Goal: Contribute content: Contribute content

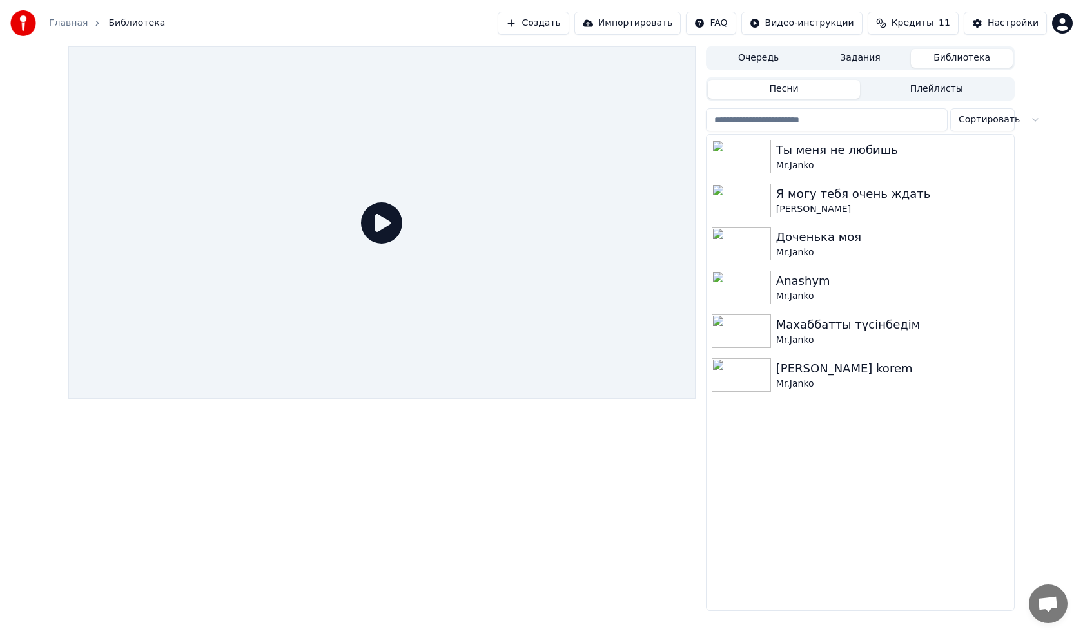
click at [568, 23] on button "Создать" at bounding box center [532, 23] width 71 height 23
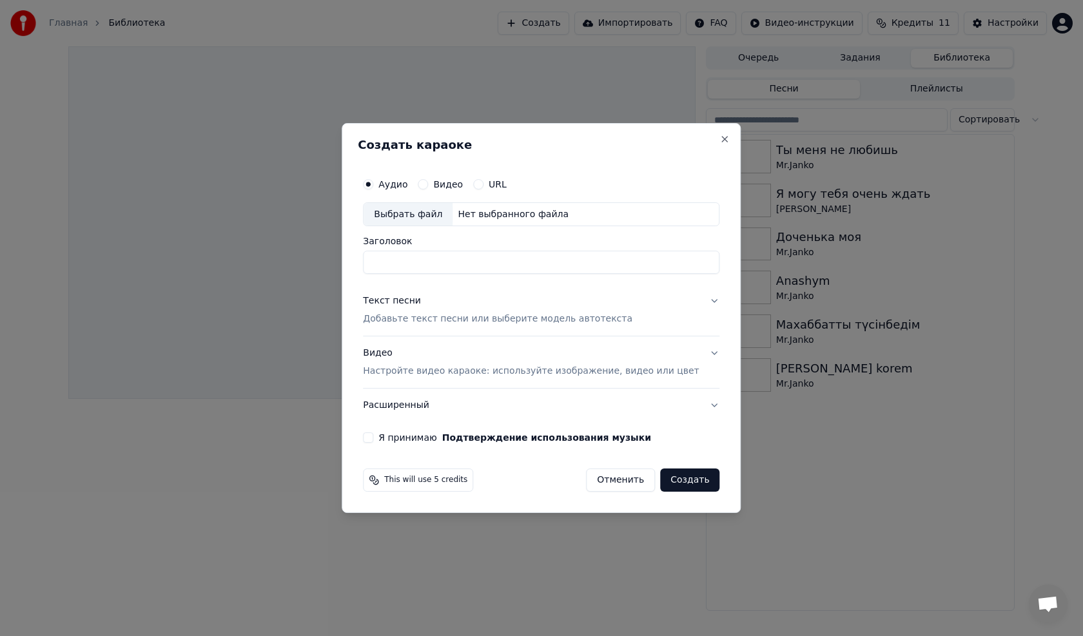
click at [407, 215] on div "Выбрать файл" at bounding box center [407, 214] width 89 height 23
drag, startPoint x: 700, startPoint y: 265, endPoint x: 381, endPoint y: 273, distance: 319.0
click at [381, 273] on div "**********" at bounding box center [541, 307] width 367 height 282
type input "*"
drag, startPoint x: 427, startPoint y: 264, endPoint x: 414, endPoint y: 270, distance: 13.8
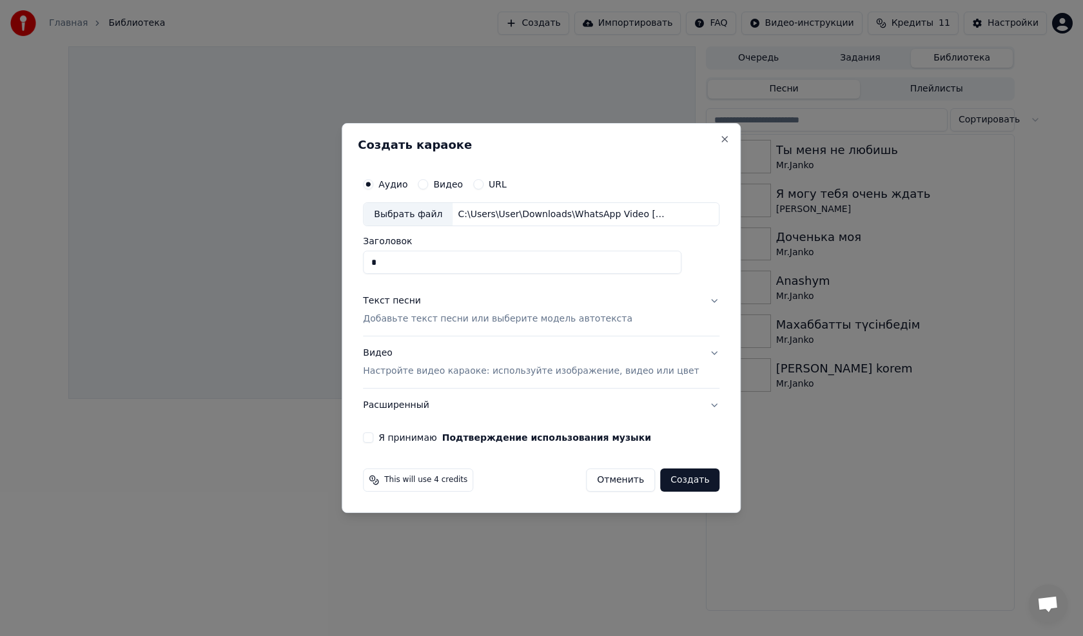
click at [399, 265] on input "*" at bounding box center [522, 262] width 318 height 23
click at [409, 318] on p "Добавьте текст песни или выберите модель автотекста" at bounding box center [497, 319] width 269 height 13
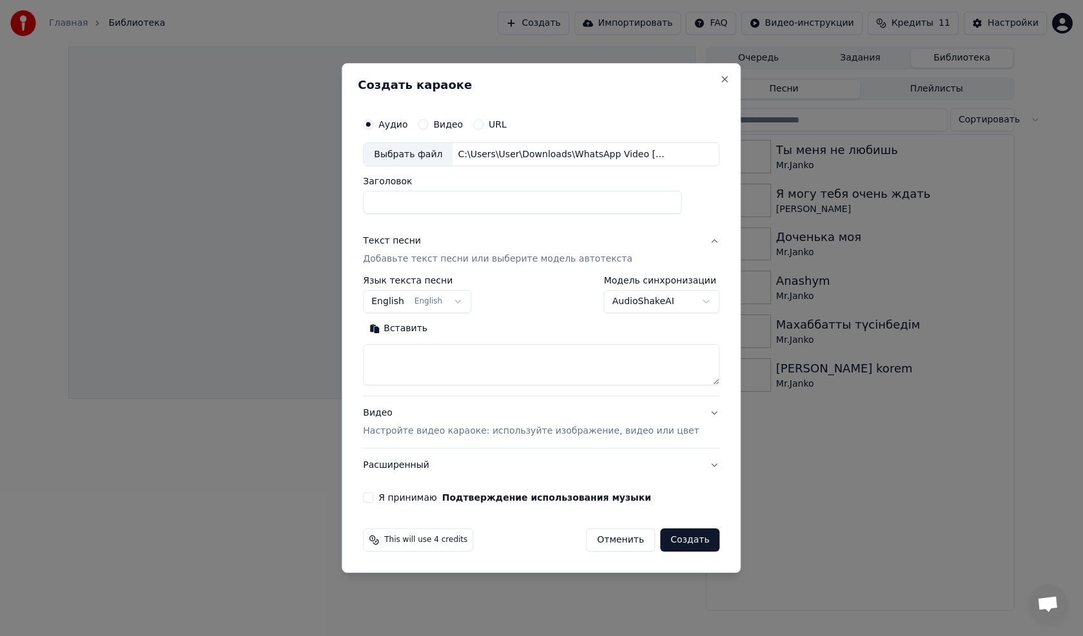
click at [421, 331] on button "Вставить" at bounding box center [398, 329] width 71 height 21
drag, startPoint x: 390, startPoint y: 358, endPoint x: 435, endPoint y: 357, distance: 44.5
click at [435, 357] on textarea at bounding box center [522, 365] width 318 height 41
click at [681, 381] on textarea at bounding box center [522, 365] width 318 height 41
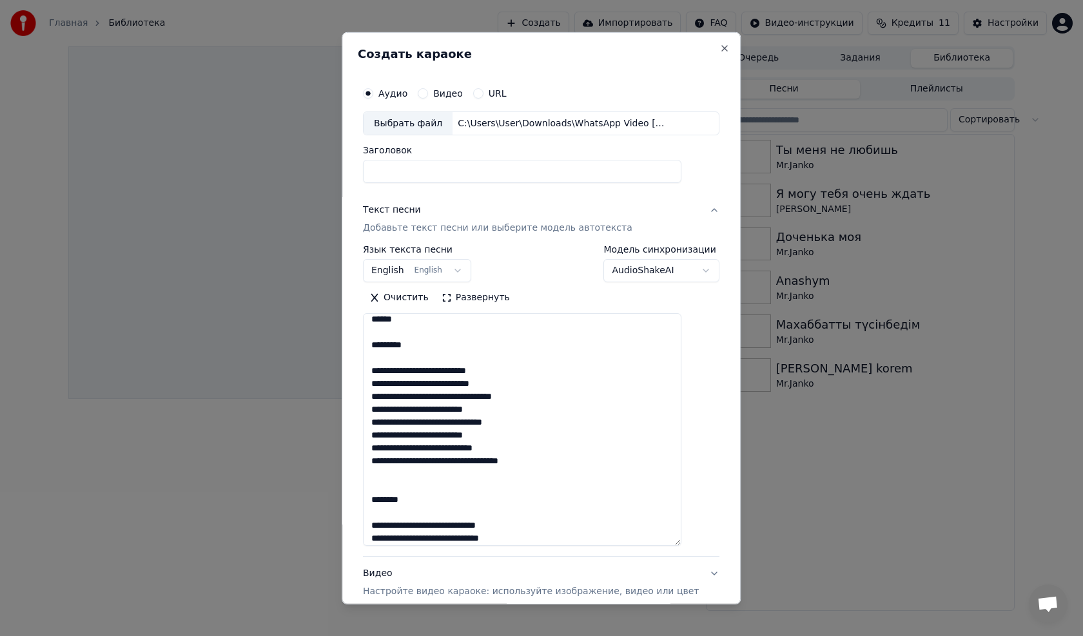
drag, startPoint x: 699, startPoint y: 381, endPoint x: 412, endPoint y: 390, distance: 287.5
click at [676, 518] on textarea at bounding box center [522, 429] width 318 height 233
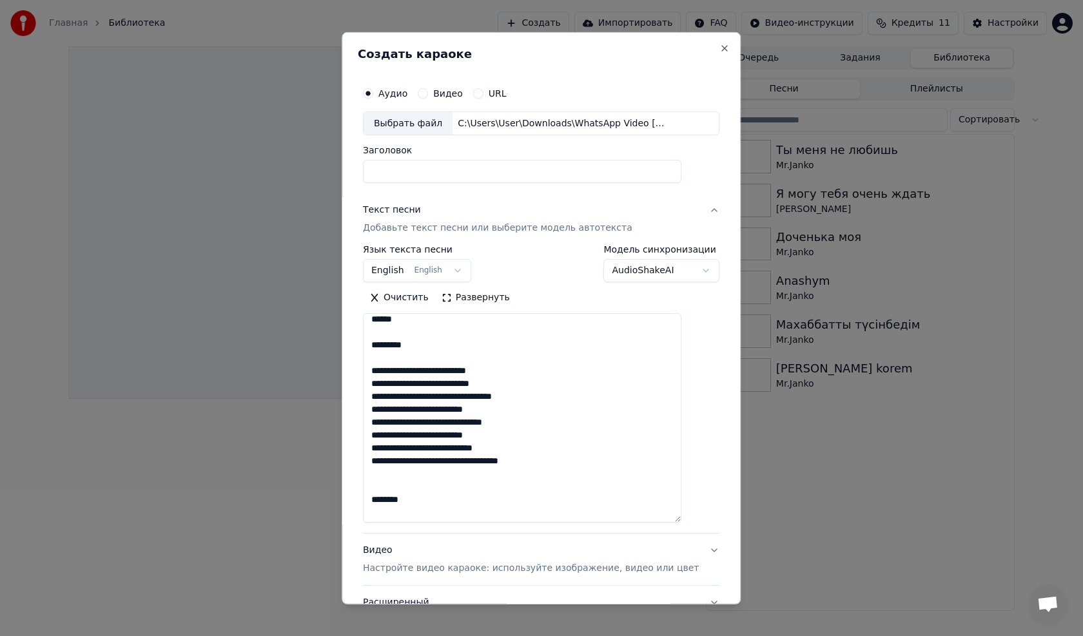
drag, startPoint x: 425, startPoint y: 330, endPoint x: 432, endPoint y: 340, distance: 12.4
click at [425, 331] on textarea at bounding box center [522, 417] width 318 height 209
click at [441, 349] on textarea at bounding box center [522, 417] width 318 height 209
click at [572, 435] on textarea at bounding box center [522, 417] width 318 height 209
click at [431, 344] on textarea at bounding box center [522, 417] width 318 height 209
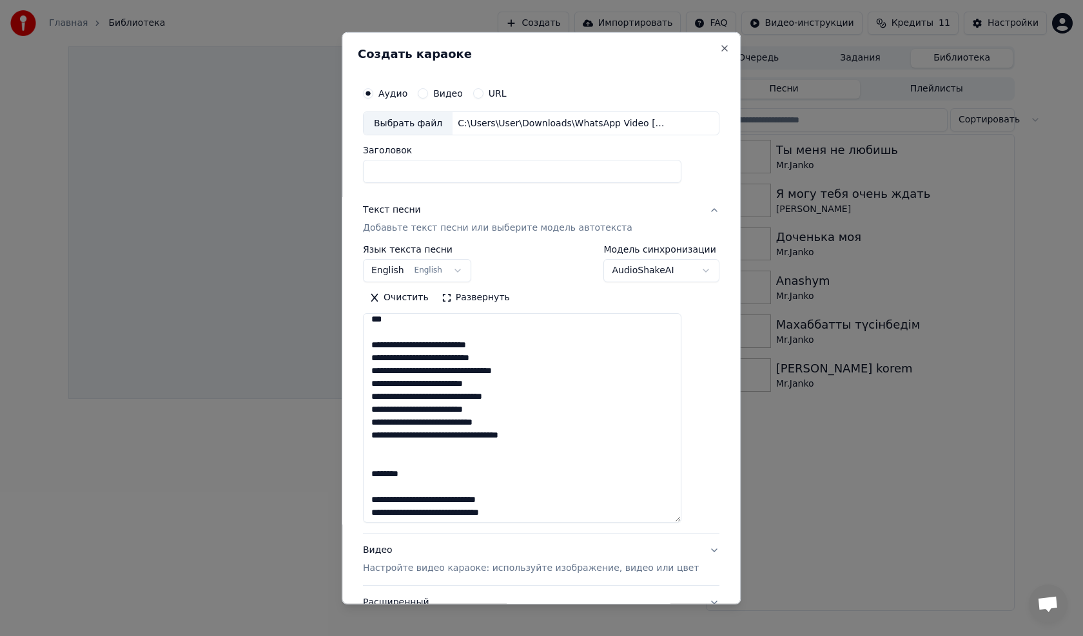
scroll to position [5, 0]
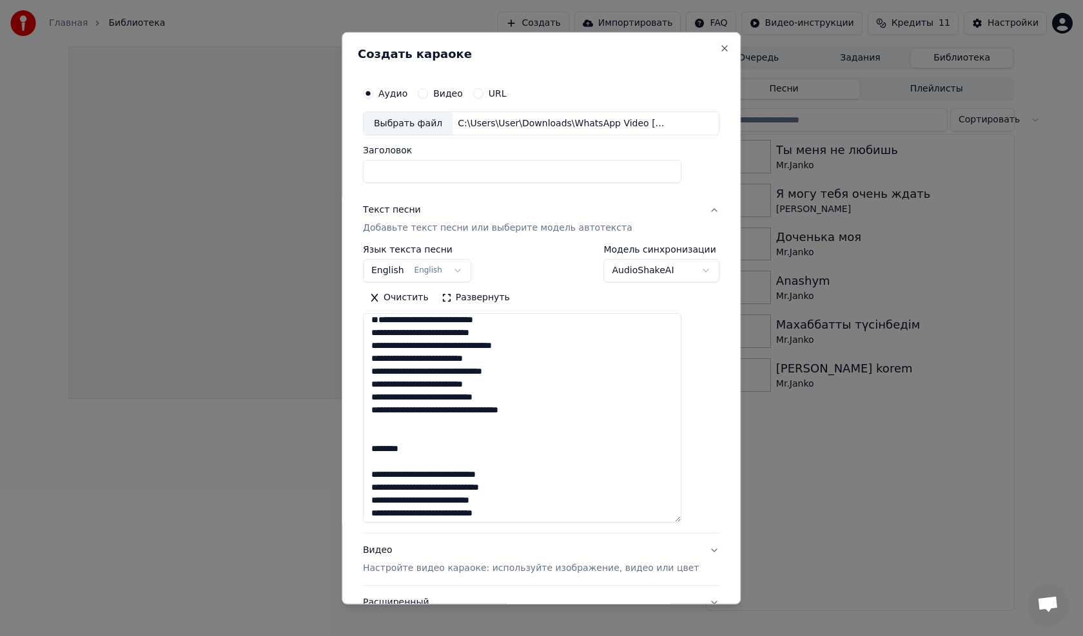
click at [387, 345] on textarea at bounding box center [522, 417] width 318 height 209
drag, startPoint x: 423, startPoint y: 449, endPoint x: 370, endPoint y: 450, distance: 53.5
click at [369, 449] on div "**********" at bounding box center [541, 318] width 399 height 572
click at [383, 472] on textarea at bounding box center [522, 417] width 318 height 209
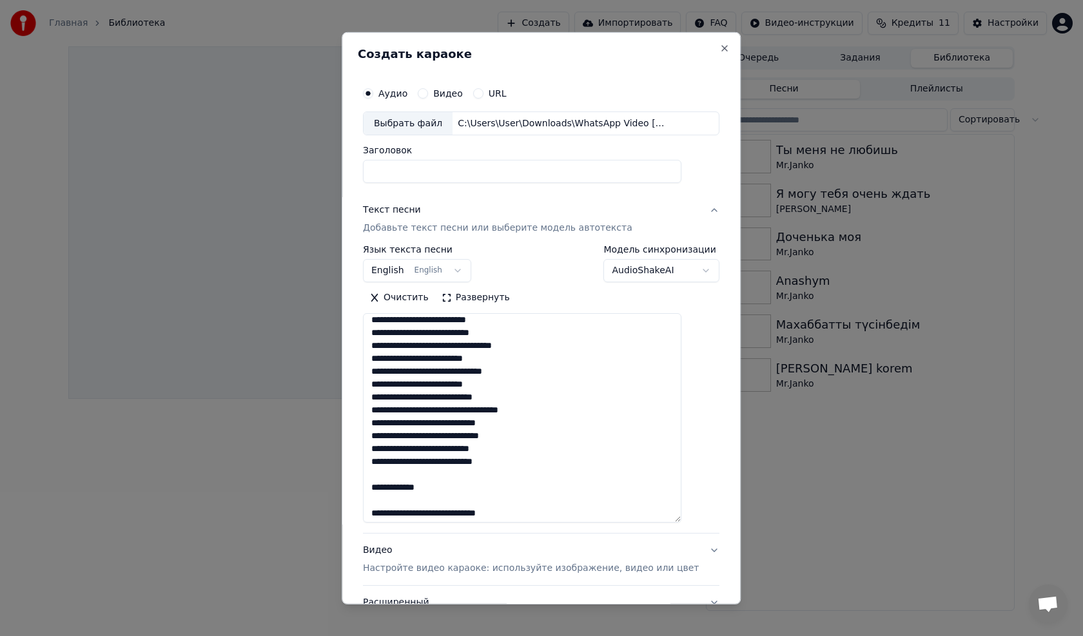
drag, startPoint x: 445, startPoint y: 493, endPoint x: 384, endPoint y: 485, distance: 61.1
click at [384, 485] on textarea at bounding box center [522, 417] width 318 height 209
click at [387, 508] on textarea at bounding box center [522, 417] width 318 height 209
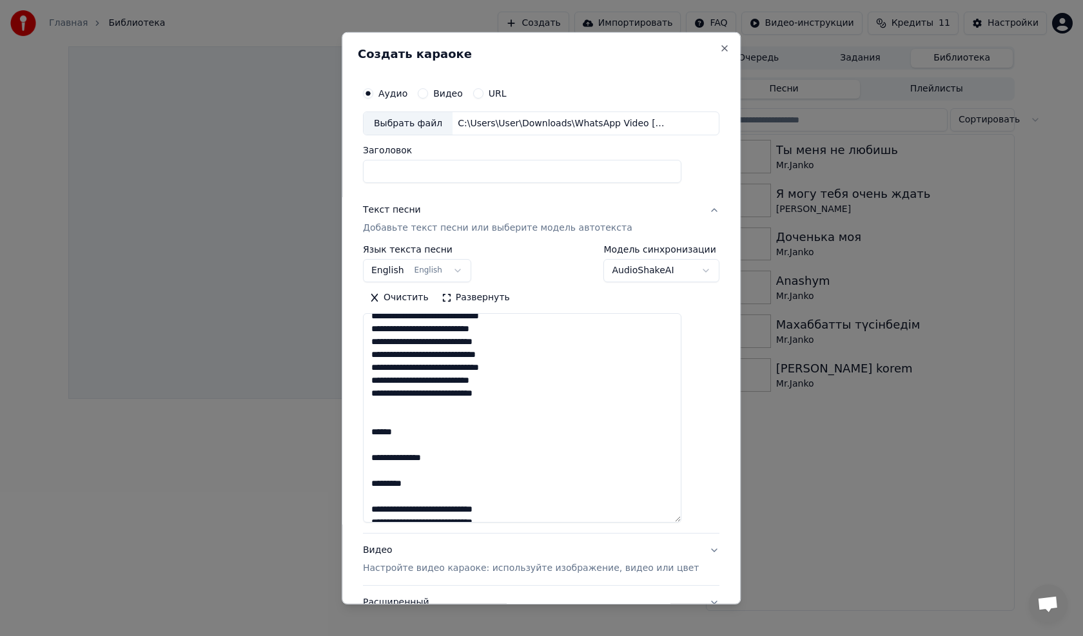
scroll to position [134, 0]
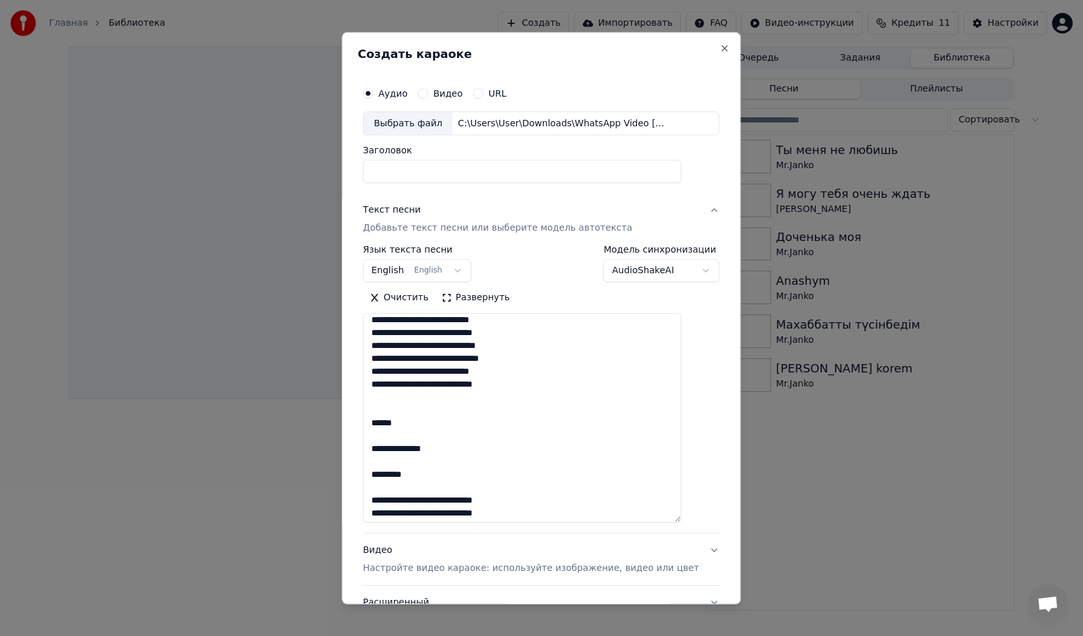
drag, startPoint x: 413, startPoint y: 421, endPoint x: 426, endPoint y: 495, distance: 75.2
click at [365, 425] on div "**********" at bounding box center [541, 318] width 399 height 572
drag, startPoint x: 434, startPoint y: 478, endPoint x: 377, endPoint y: 427, distance: 77.1
click at [377, 427] on textarea at bounding box center [522, 417] width 318 height 209
click at [383, 448] on textarea at bounding box center [522, 417] width 318 height 209
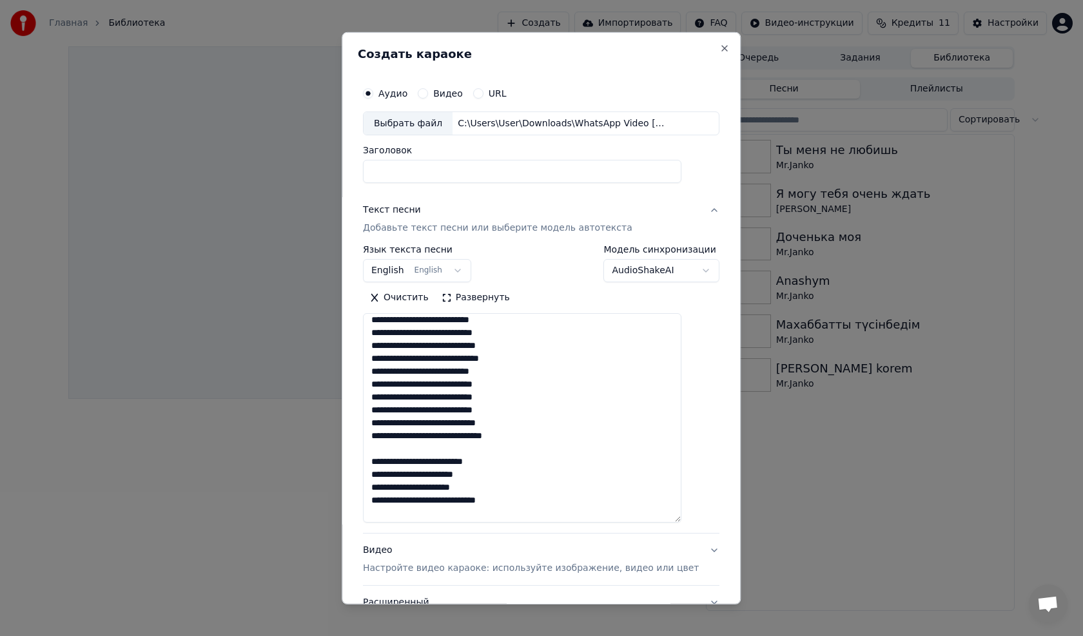
click at [387, 461] on textarea at bounding box center [522, 417] width 318 height 209
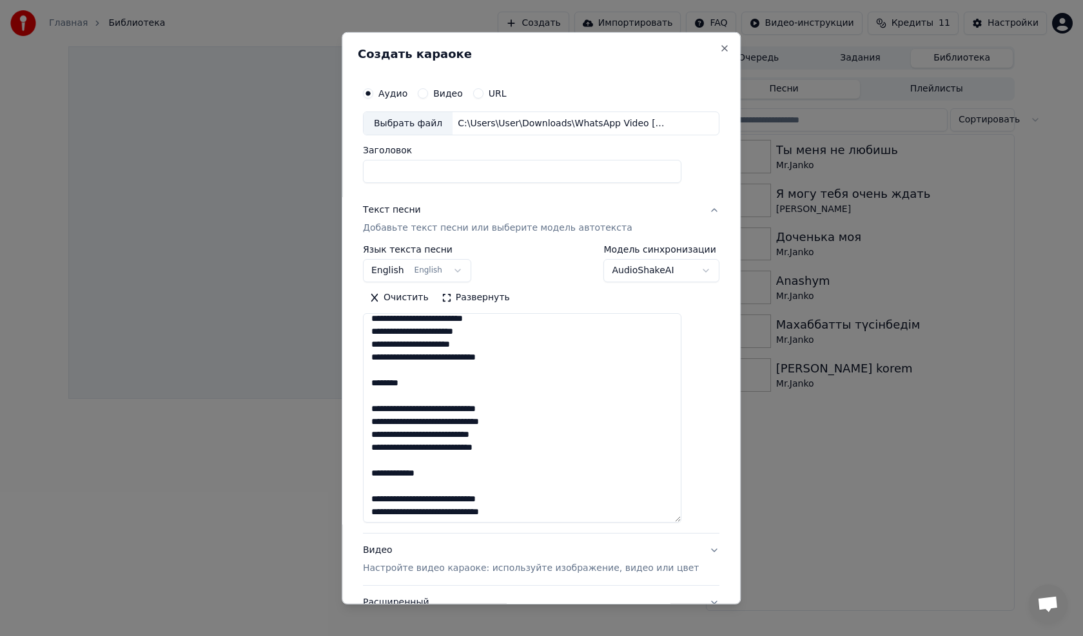
scroll to position [224, 0]
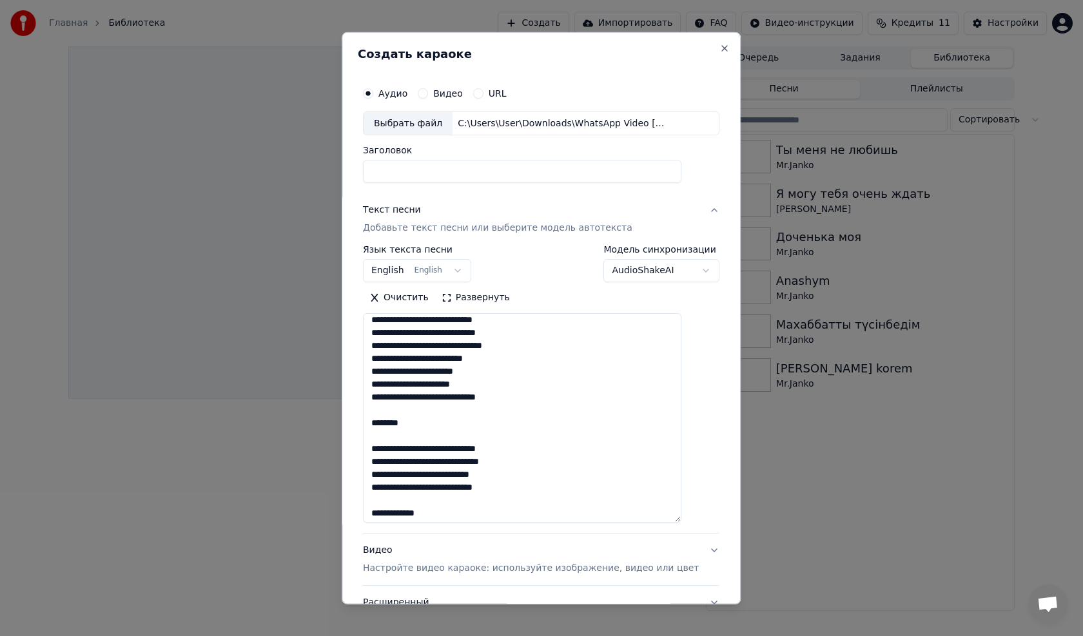
drag, startPoint x: 399, startPoint y: 515, endPoint x: 382, endPoint y: 426, distance: 91.2
click at [381, 422] on textarea at bounding box center [522, 417] width 318 height 209
click at [381, 443] on textarea at bounding box center [522, 417] width 318 height 209
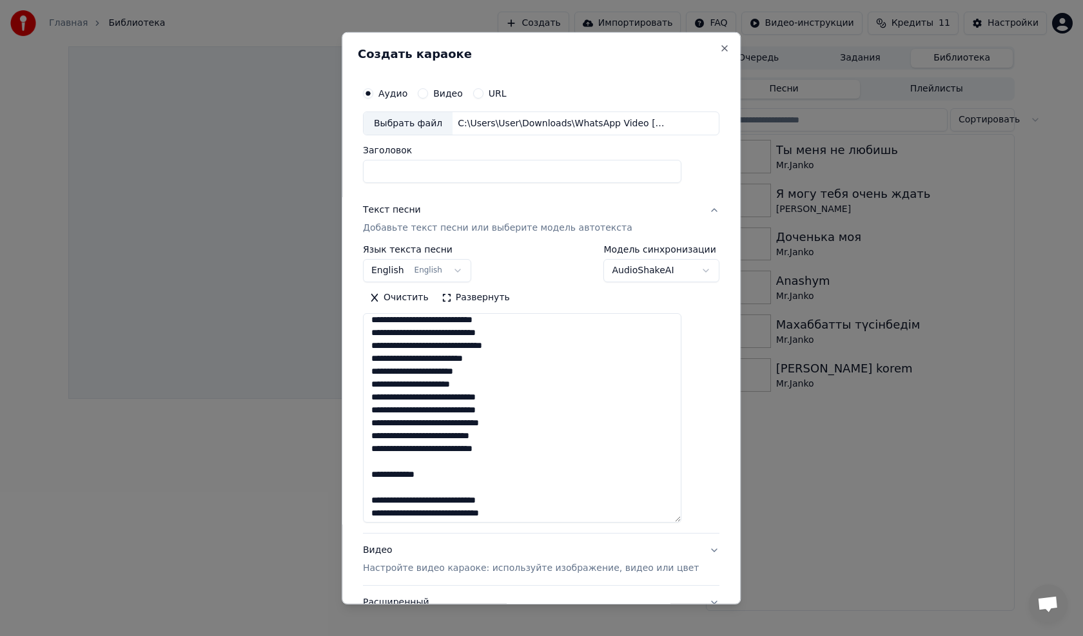
drag, startPoint x: 446, startPoint y: 480, endPoint x: 382, endPoint y: 478, distance: 63.8
click at [382, 478] on textarea at bounding box center [522, 417] width 318 height 209
click at [385, 494] on textarea at bounding box center [522, 417] width 318 height 209
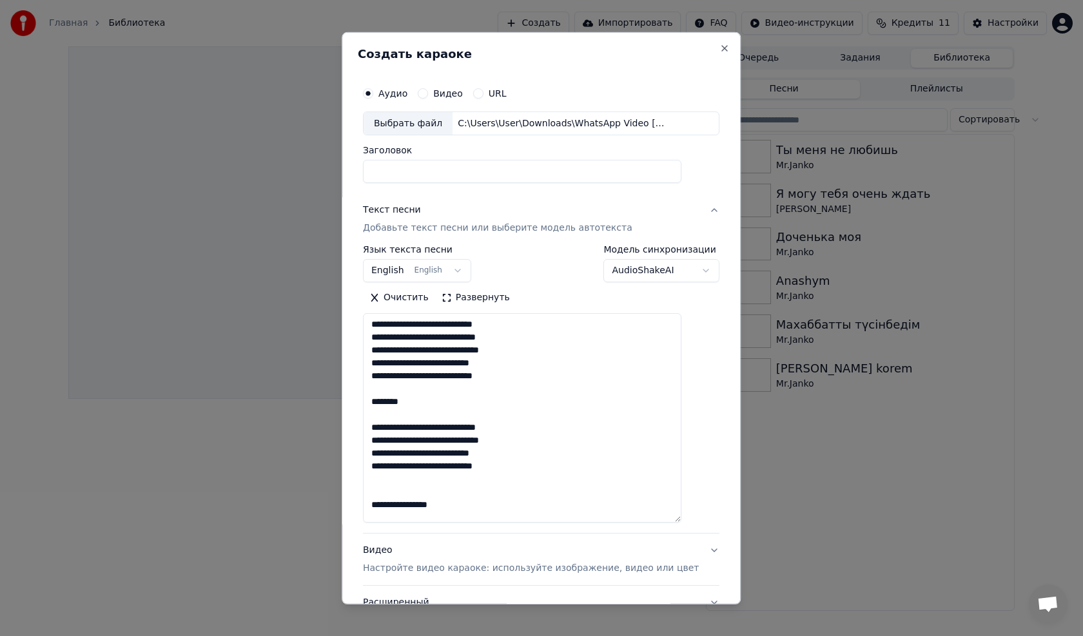
scroll to position [353, 0]
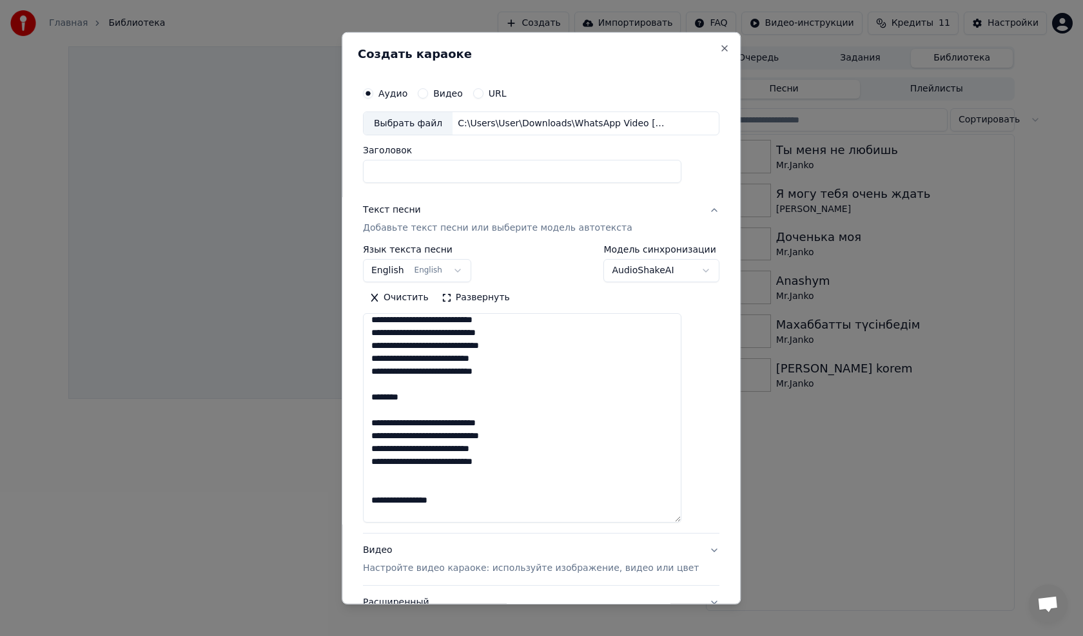
drag, startPoint x: 439, startPoint y: 392, endPoint x: 379, endPoint y: 396, distance: 60.7
click at [379, 396] on textarea at bounding box center [522, 417] width 318 height 209
click at [383, 426] on textarea at bounding box center [522, 417] width 318 height 209
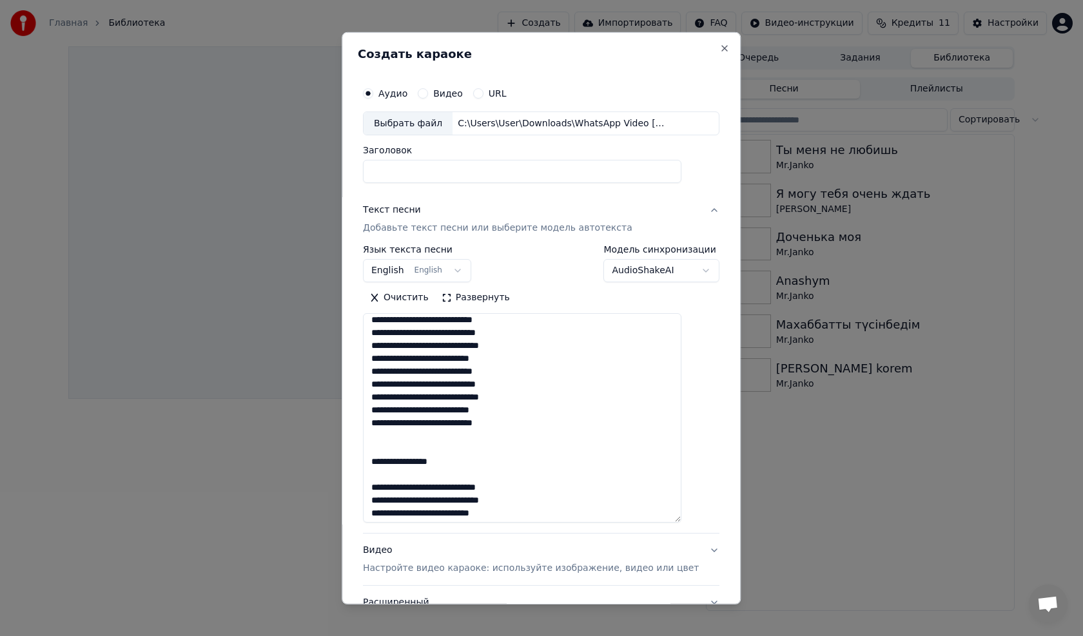
drag, startPoint x: 473, startPoint y: 463, endPoint x: 383, endPoint y: 465, distance: 89.6
click at [383, 465] on textarea at bounding box center [522, 417] width 318 height 209
click at [383, 488] on textarea at bounding box center [522, 417] width 318 height 209
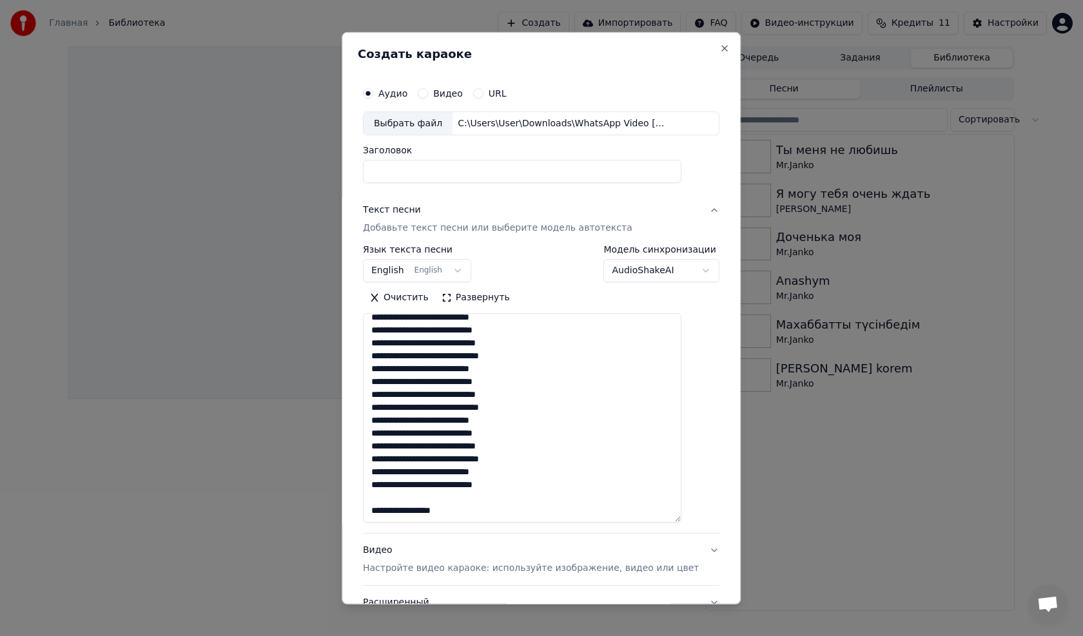
drag, startPoint x: 466, startPoint y: 503, endPoint x: 380, endPoint y: 502, distance: 86.4
click at [380, 502] on textarea at bounding box center [522, 417] width 318 height 209
click at [681, 521] on textarea at bounding box center [522, 417] width 318 height 209
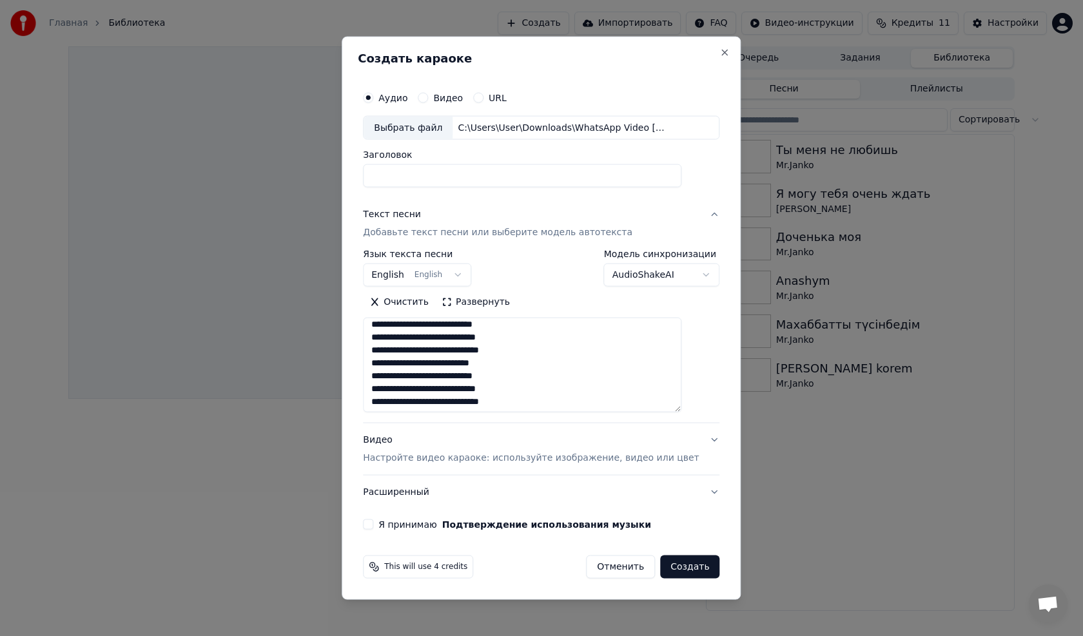
drag, startPoint x: 691, startPoint y: 521, endPoint x: 672, endPoint y: 410, distance: 111.8
click at [672, 410] on textarea at bounding box center [522, 365] width 318 height 95
type textarea "**********"
click at [443, 276] on button "English English" at bounding box center [417, 275] width 108 height 23
click at [409, 274] on button "English English" at bounding box center [417, 275] width 108 height 23
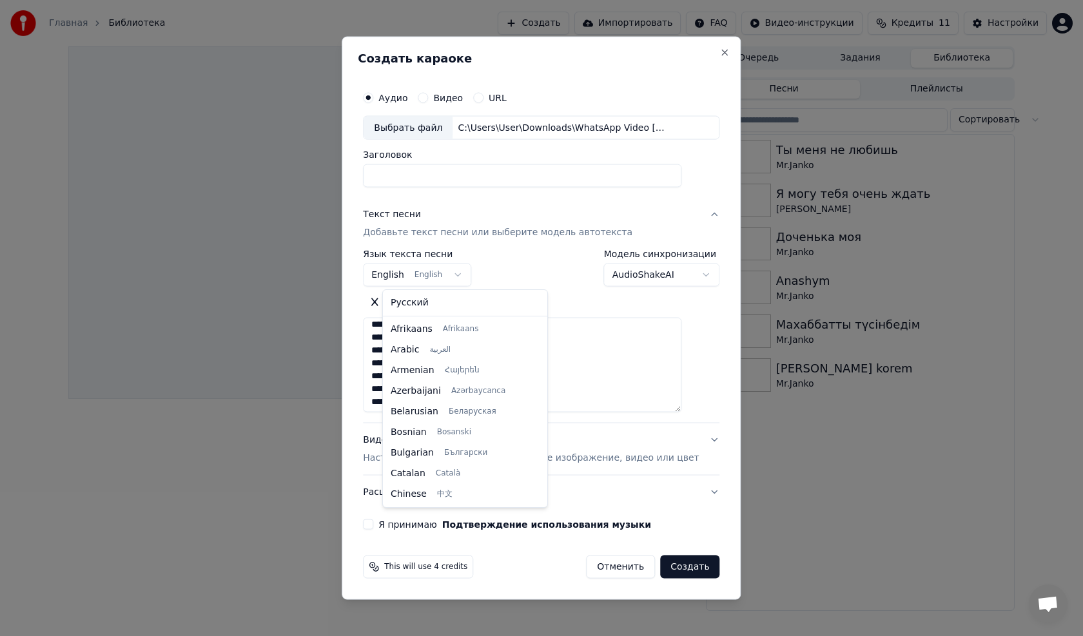
scroll to position [103, 0]
select select "**"
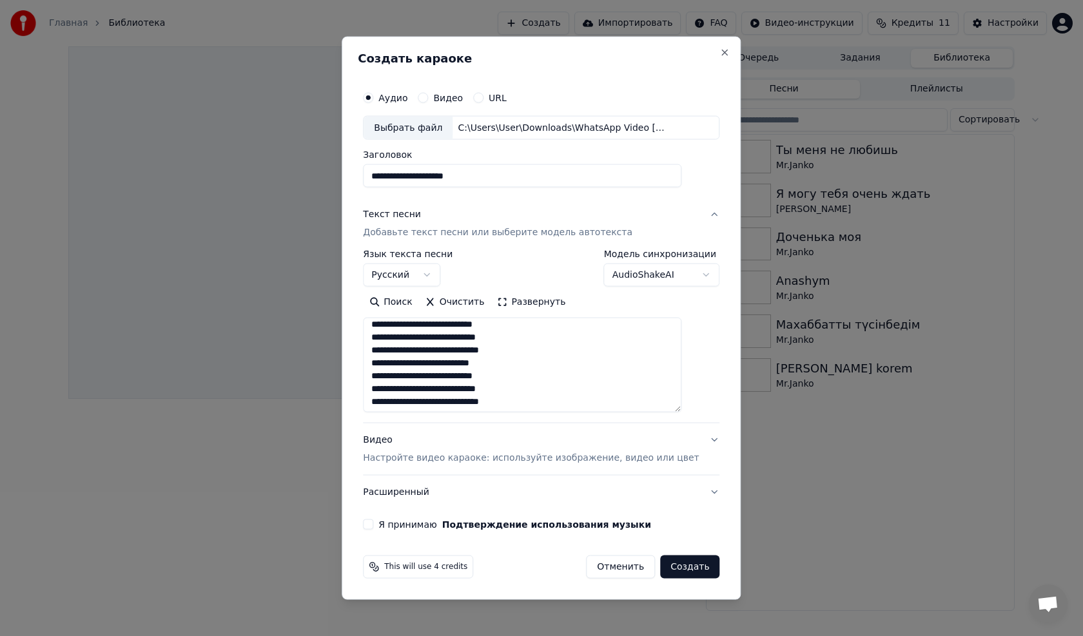
type input "**********"
click at [463, 461] on p "Настройте видео караоке: используйте изображение, видео или цвет" at bounding box center [531, 458] width 336 height 13
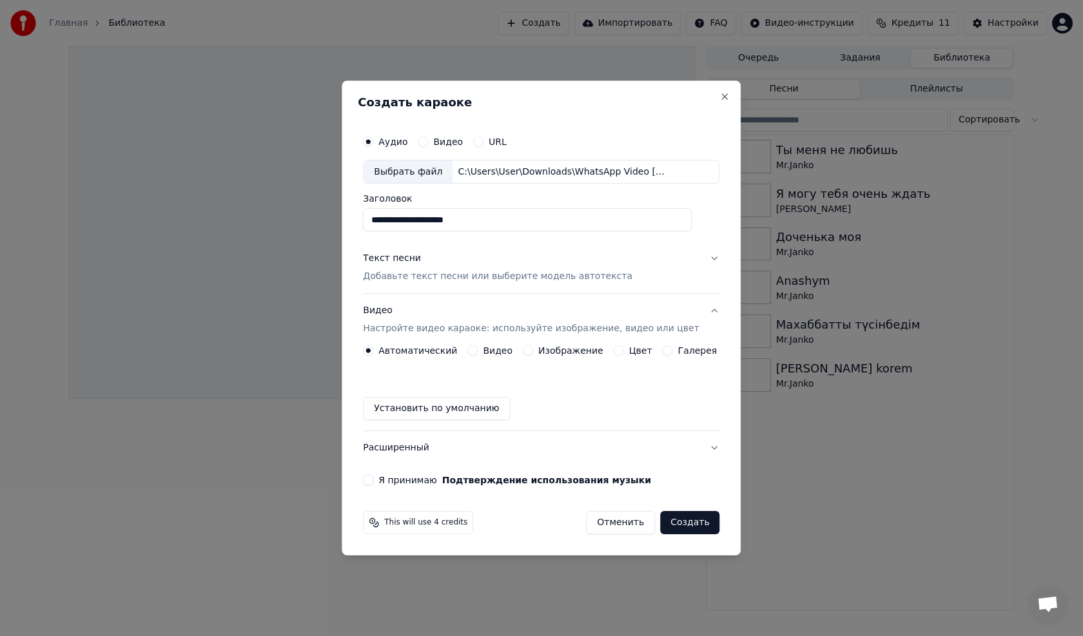
click at [530, 351] on button "Изображение" at bounding box center [528, 350] width 10 height 10
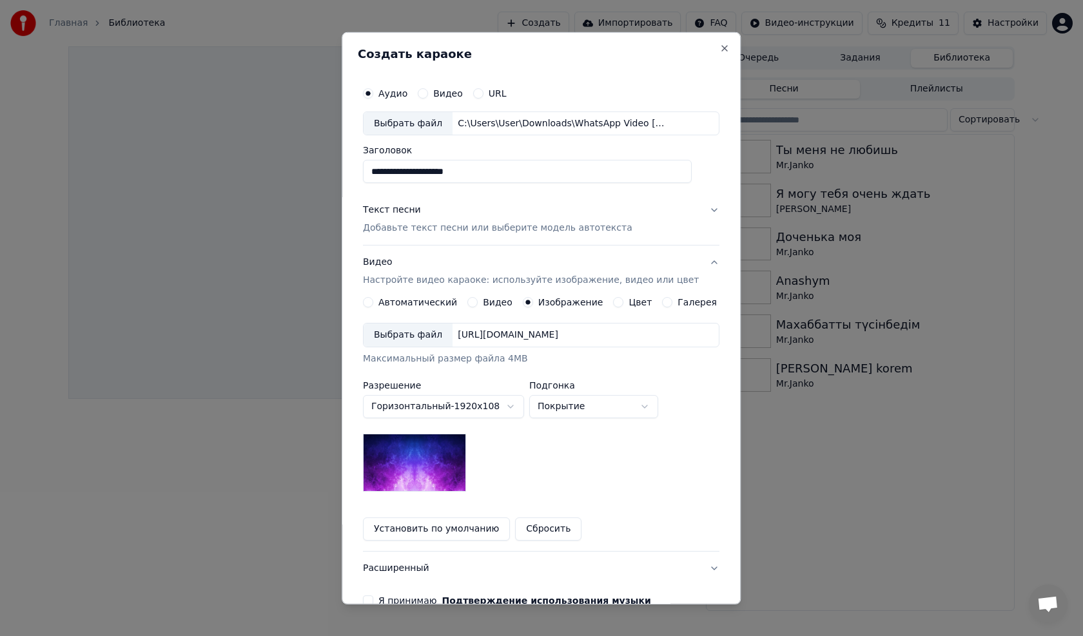
click at [530, 336] on div "[URL][DOMAIN_NAME]" at bounding box center [507, 335] width 111 height 13
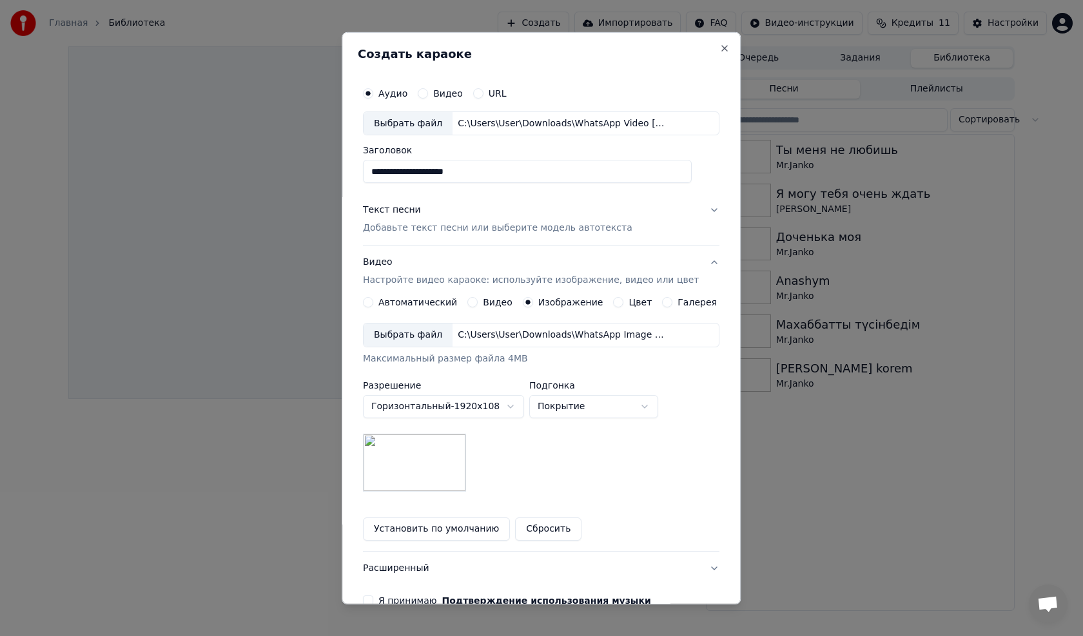
click at [575, 409] on body "**********" at bounding box center [541, 318] width 1083 height 636
click at [574, 403] on body "**********" at bounding box center [541, 318] width 1083 height 636
click at [579, 404] on body "**********" at bounding box center [541, 318] width 1083 height 636
click at [557, 410] on body "**********" at bounding box center [541, 318] width 1083 height 636
select select "****"
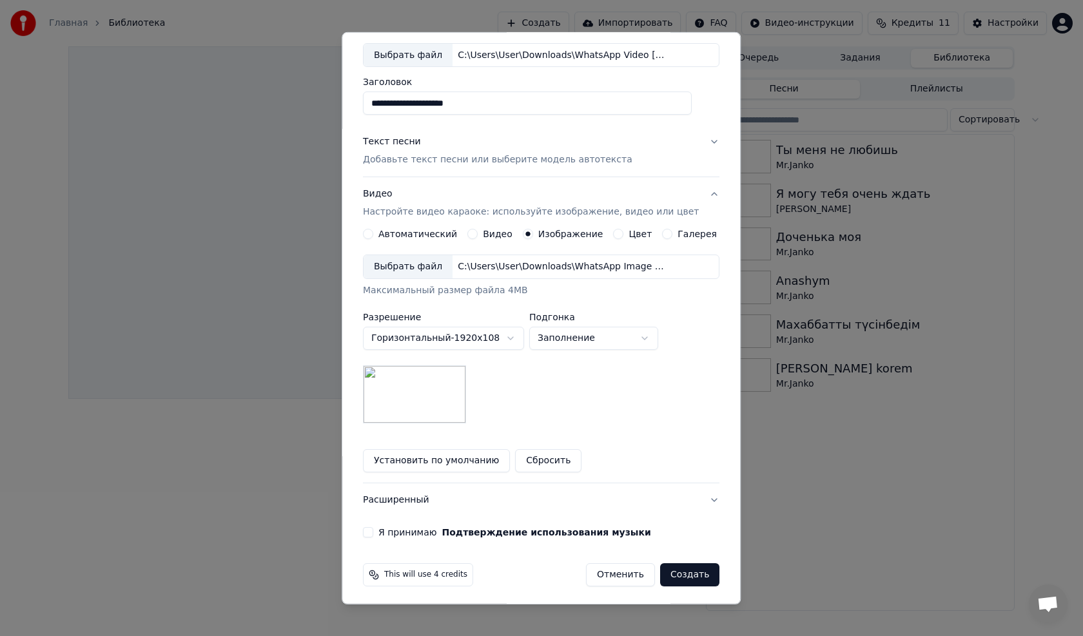
scroll to position [72, 0]
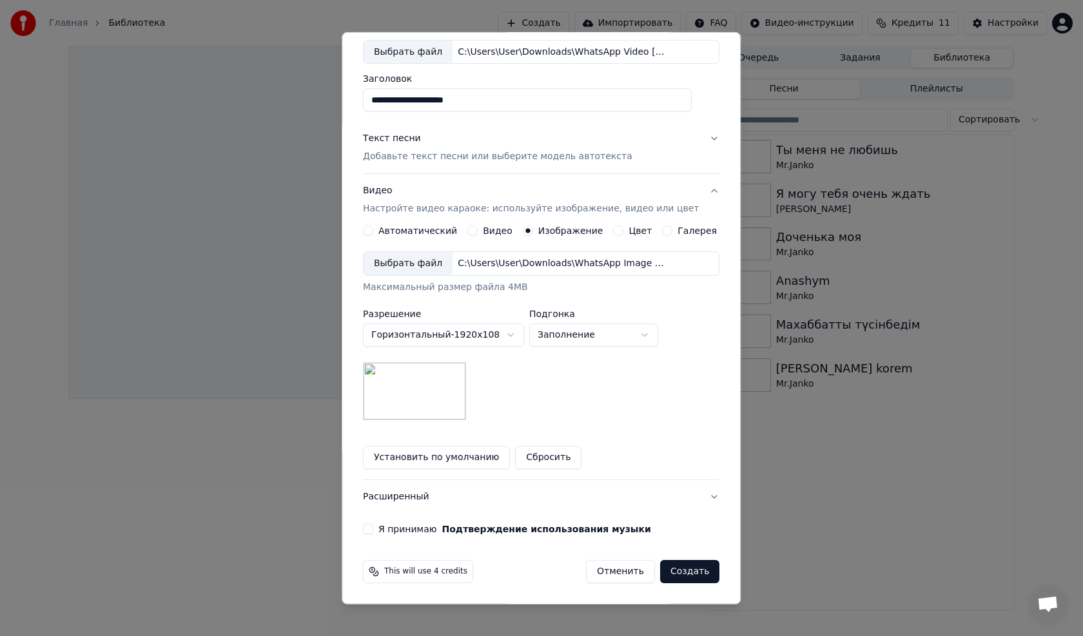
click at [373, 528] on button "Я принимаю Подтверждение использования музыки" at bounding box center [368, 529] width 10 height 10
click at [664, 573] on button "Создать" at bounding box center [689, 571] width 59 height 23
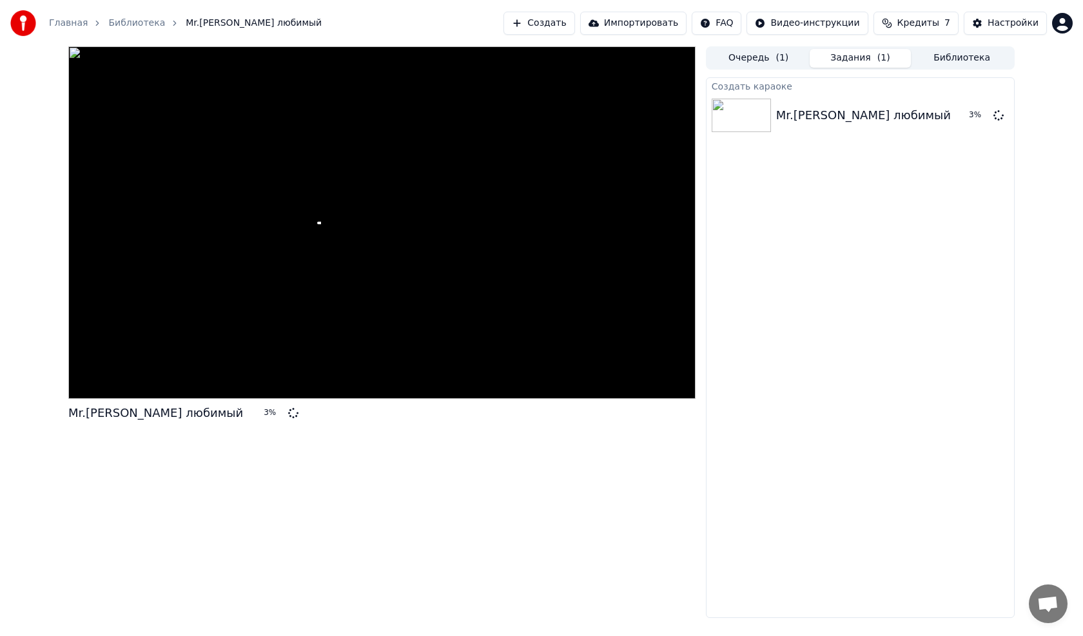
click at [849, 60] on button "Задания ( 1 )" at bounding box center [860, 58] width 102 height 19
click at [936, 59] on button "Библиотека" at bounding box center [961, 58] width 102 height 19
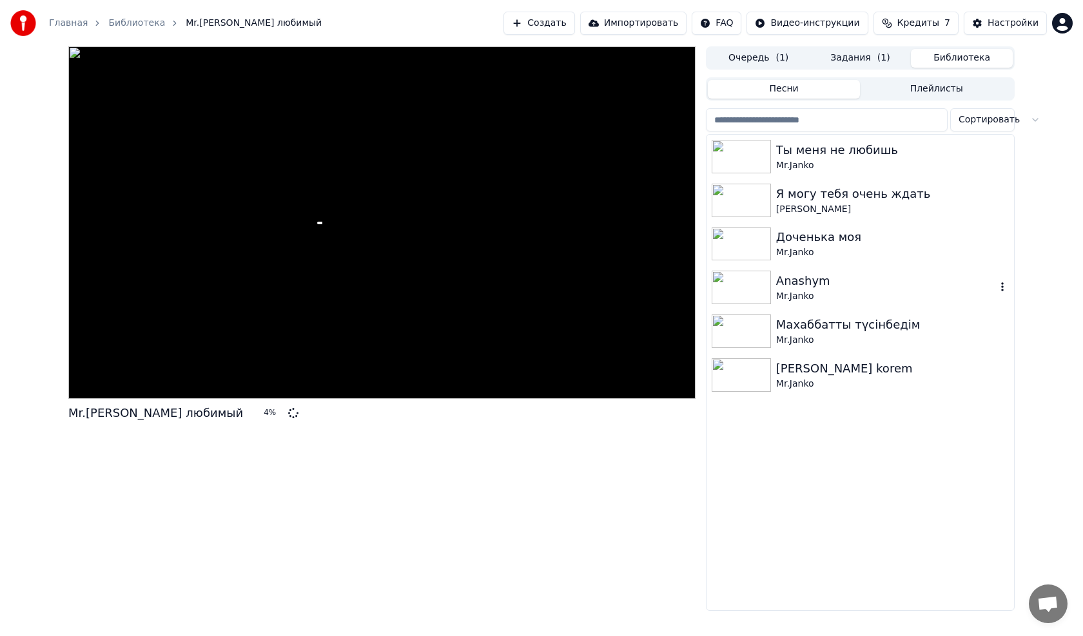
click at [734, 282] on img at bounding box center [740, 288] width 59 height 34
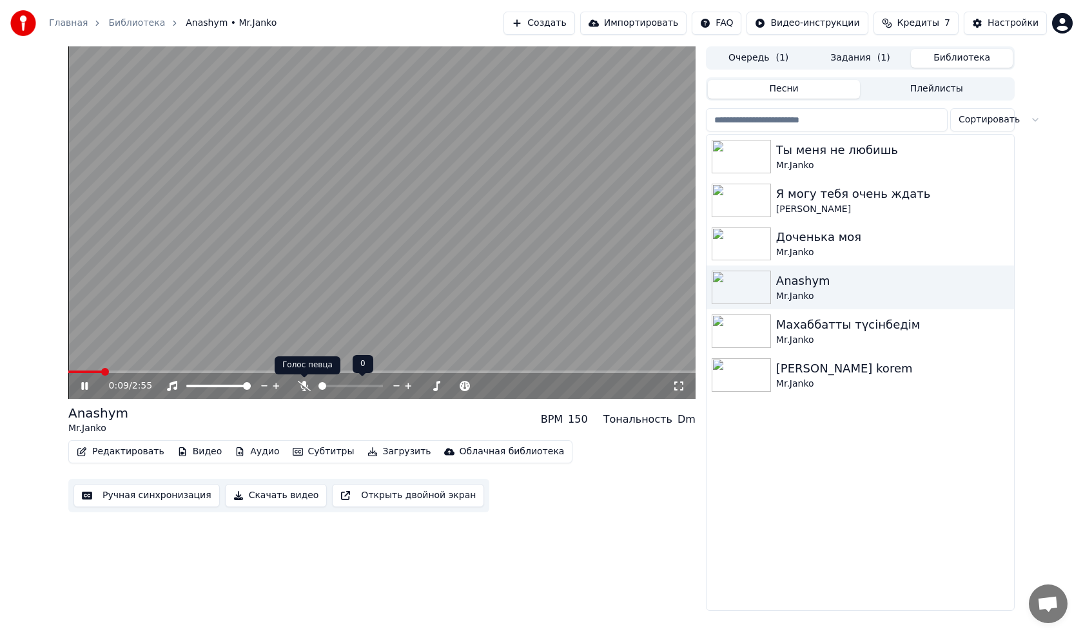
click at [302, 387] on icon at bounding box center [304, 386] width 13 height 10
click at [305, 386] on icon at bounding box center [303, 386] width 7 height 10
click at [305, 386] on icon at bounding box center [304, 386] width 13 height 10
click at [305, 387] on icon at bounding box center [303, 386] width 7 height 10
click at [305, 387] on icon at bounding box center [304, 386] width 13 height 10
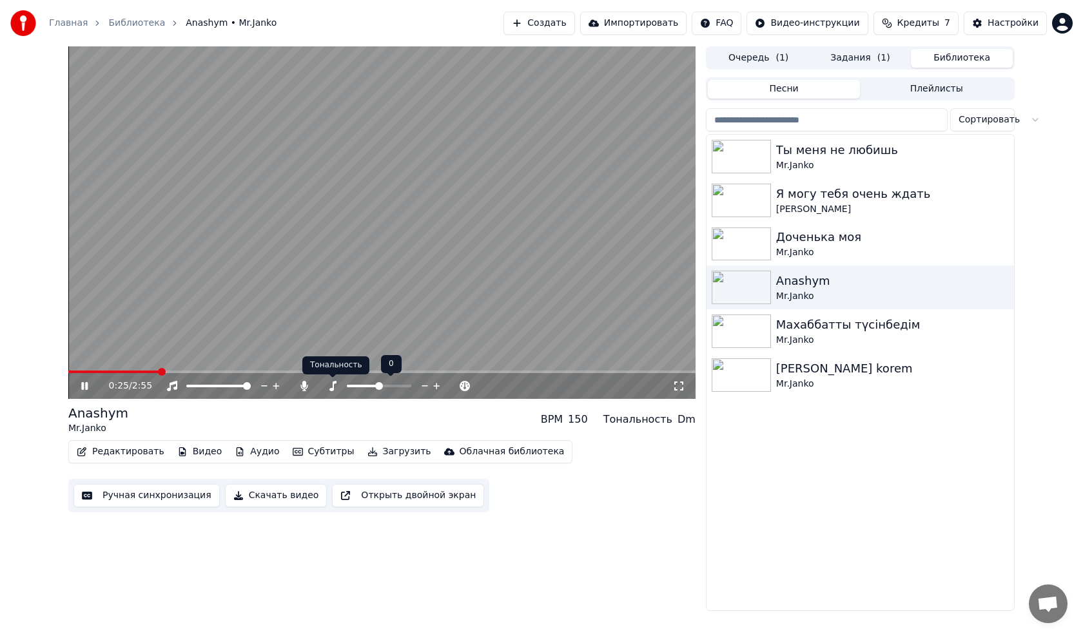
click at [332, 386] on icon at bounding box center [332, 386] width 7 height 10
click at [70, 371] on span at bounding box center [70, 371] width 4 height 3
click at [236, 373] on span at bounding box center [381, 371] width 627 height 3
click at [383, 382] on span at bounding box center [379, 386] width 8 height 8
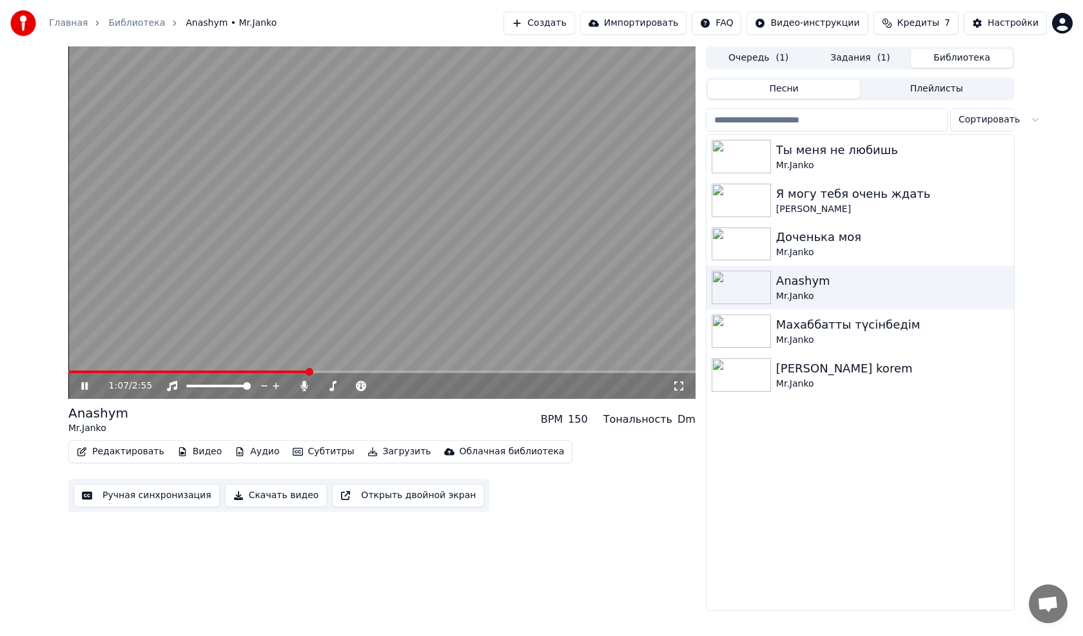
click at [308, 371] on span at bounding box center [381, 371] width 627 height 3
click at [251, 387] on span at bounding box center [218, 386] width 64 height 3
click at [336, 387] on icon at bounding box center [332, 386] width 13 height 10
click at [380, 389] on span at bounding box center [379, 386] width 8 height 8
click at [307, 387] on icon at bounding box center [304, 386] width 13 height 10
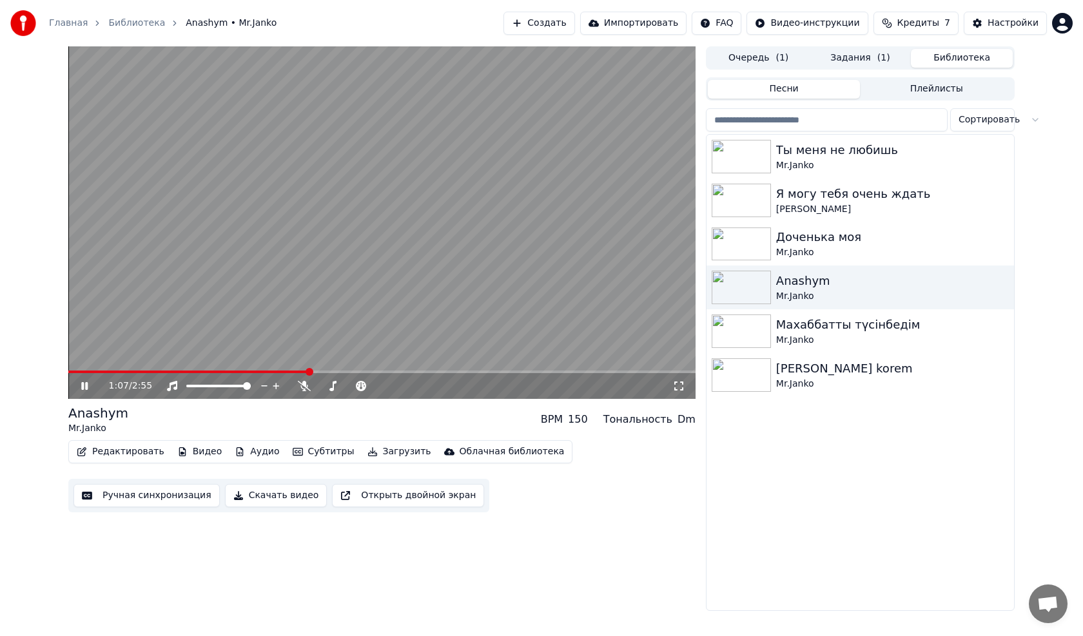
click at [265, 370] on video at bounding box center [381, 222] width 627 height 352
click at [80, 386] on icon at bounding box center [94, 386] width 30 height 10
click at [106, 370] on span at bounding box center [87, 371] width 39 height 3
click at [164, 371] on span at bounding box center [381, 371] width 627 height 3
click at [206, 371] on span at bounding box center [381, 371] width 627 height 3
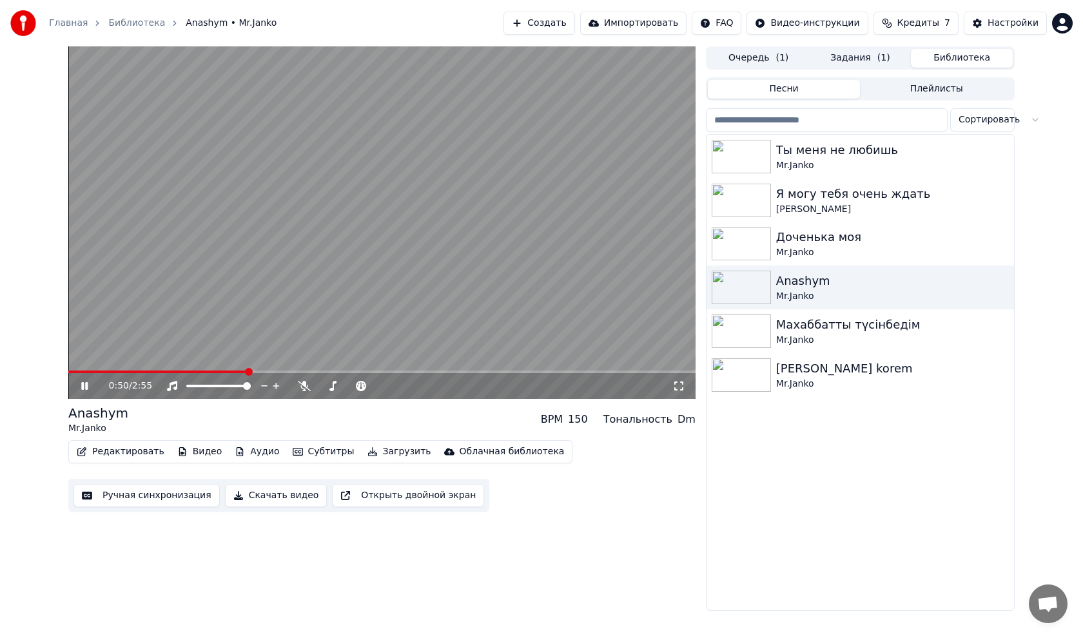
click at [246, 371] on span at bounding box center [381, 371] width 627 height 3
click at [294, 372] on span at bounding box center [381, 371] width 627 height 3
click at [367, 372] on span at bounding box center [381, 371] width 627 height 3
click at [738, 365] on img at bounding box center [740, 375] width 59 height 34
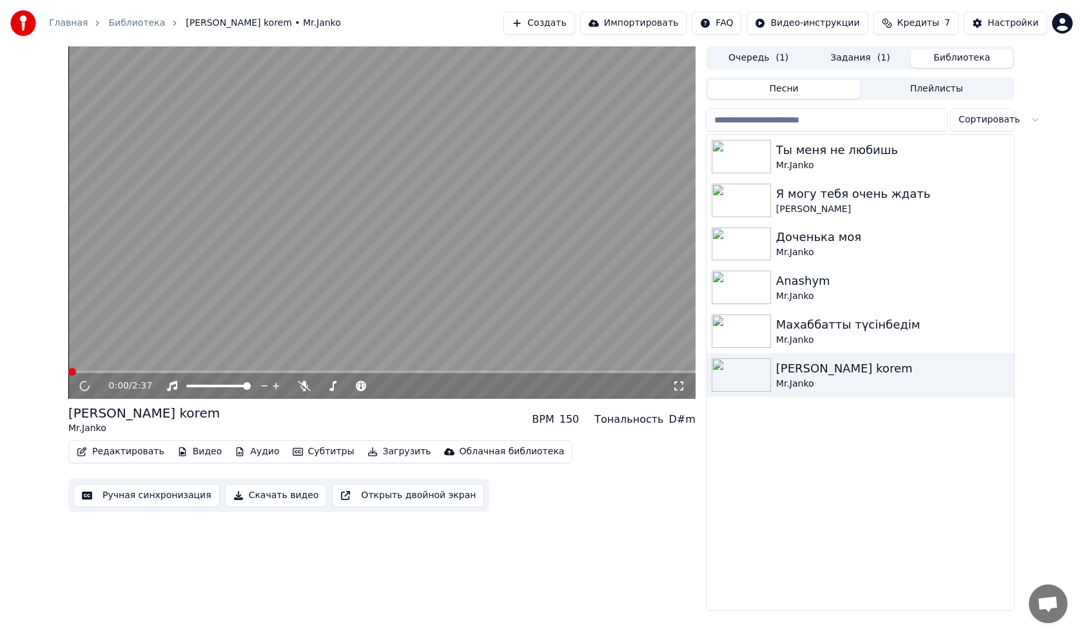
click at [741, 274] on img at bounding box center [740, 288] width 59 height 34
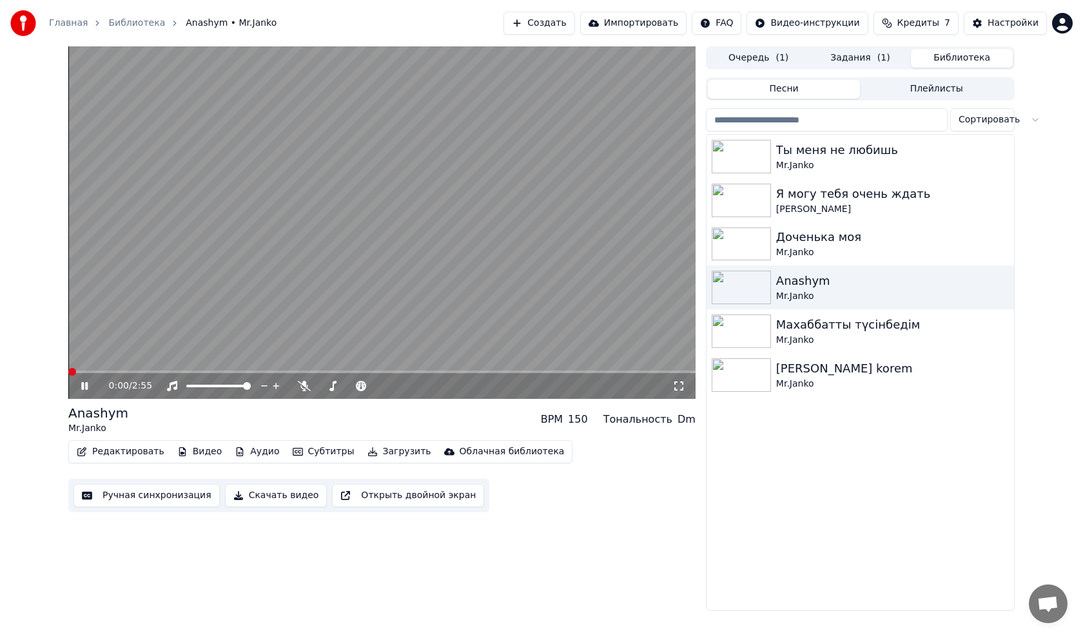
click at [85, 387] on icon at bounding box center [94, 386] width 30 height 10
click at [102, 369] on video at bounding box center [381, 222] width 627 height 352
click at [104, 371] on span at bounding box center [381, 371] width 627 height 3
click at [88, 387] on icon at bounding box center [85, 385] width 8 height 9
click at [138, 371] on span at bounding box center [381, 371] width 627 height 3
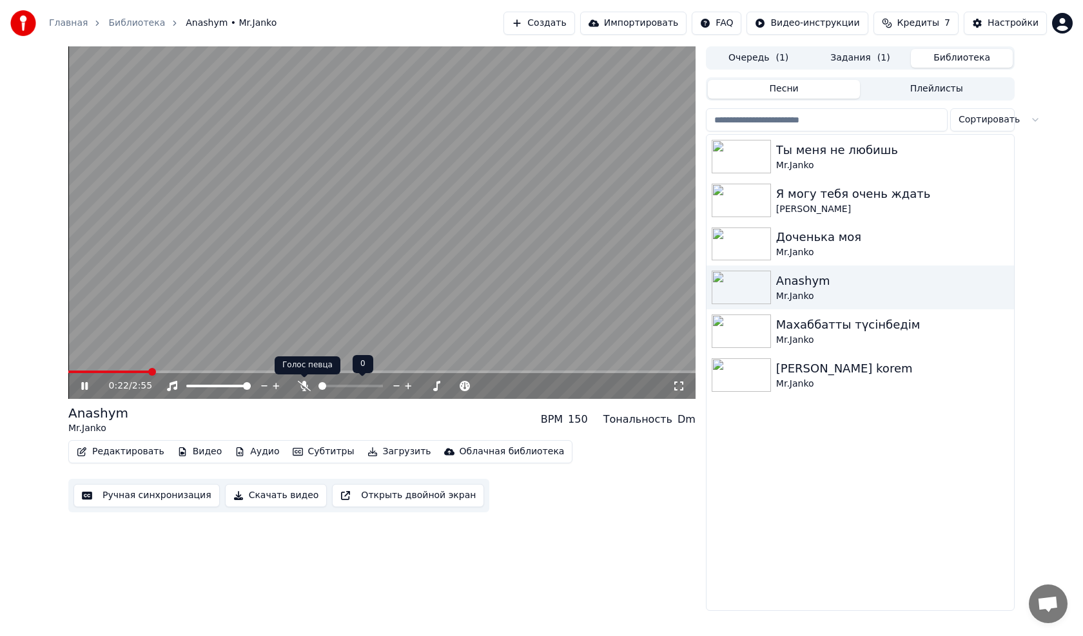
click at [303, 388] on icon at bounding box center [304, 386] width 13 height 10
click at [756, 189] on img at bounding box center [740, 201] width 59 height 34
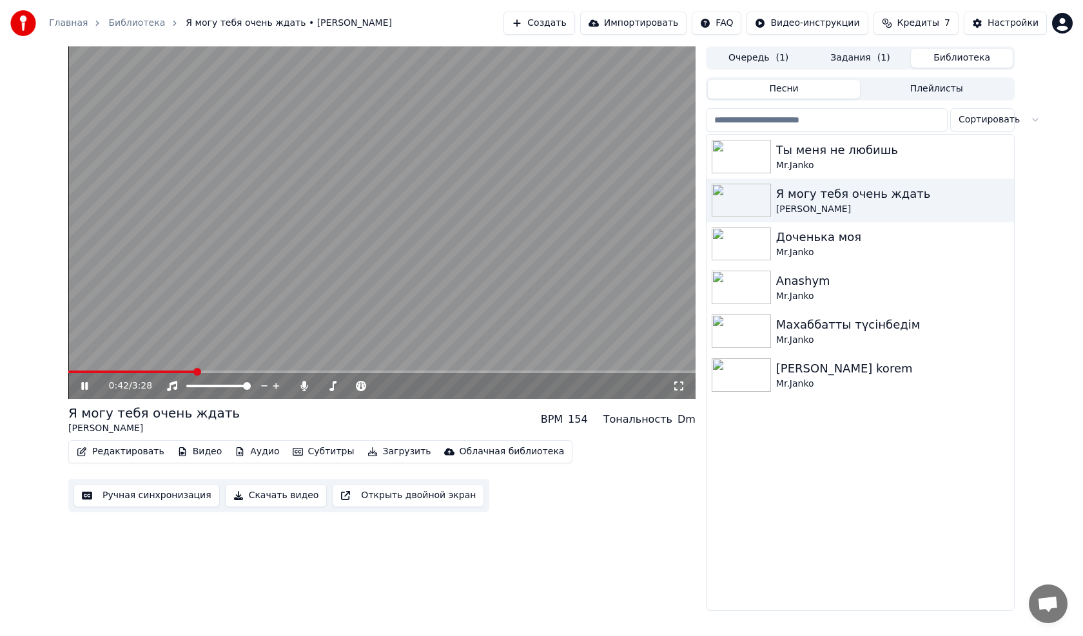
click at [195, 372] on span at bounding box center [381, 371] width 627 height 3
click at [84, 385] on icon at bounding box center [84, 386] width 6 height 8
click at [764, 58] on button "Очередь ( 1 )" at bounding box center [758, 58] width 102 height 19
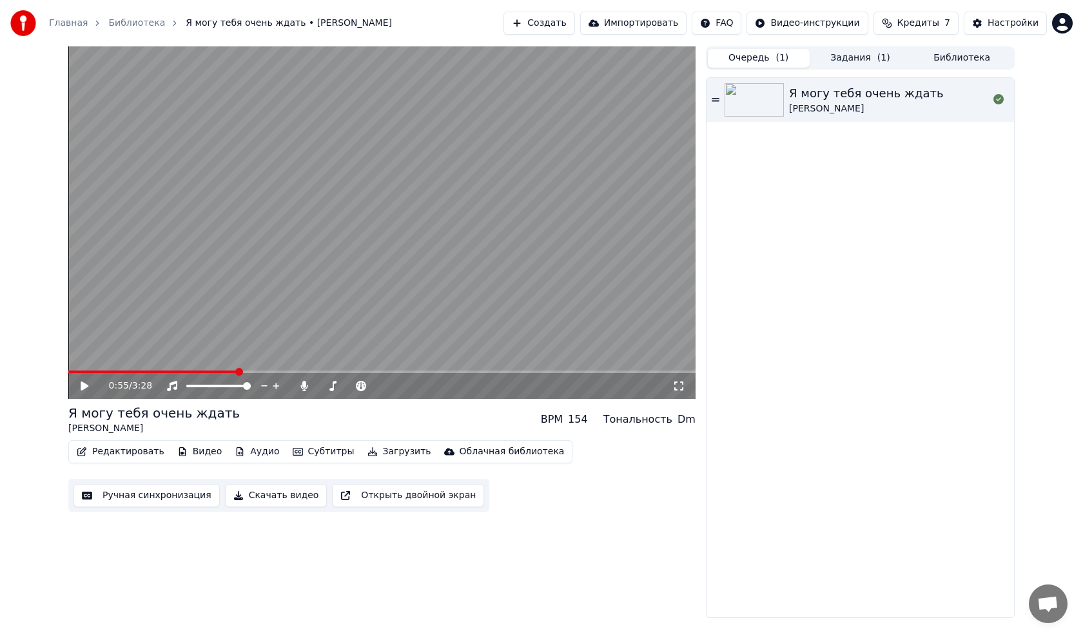
click at [854, 59] on button "Задания ( 1 )" at bounding box center [860, 58] width 102 height 19
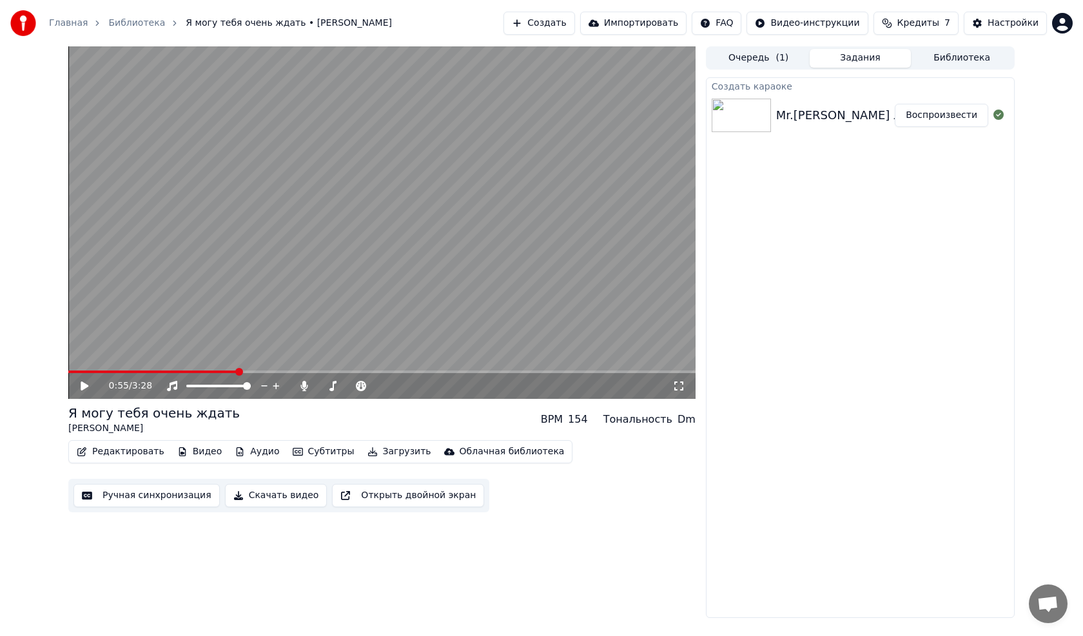
click at [950, 120] on button "Воспроизвести" at bounding box center [940, 115] width 93 height 23
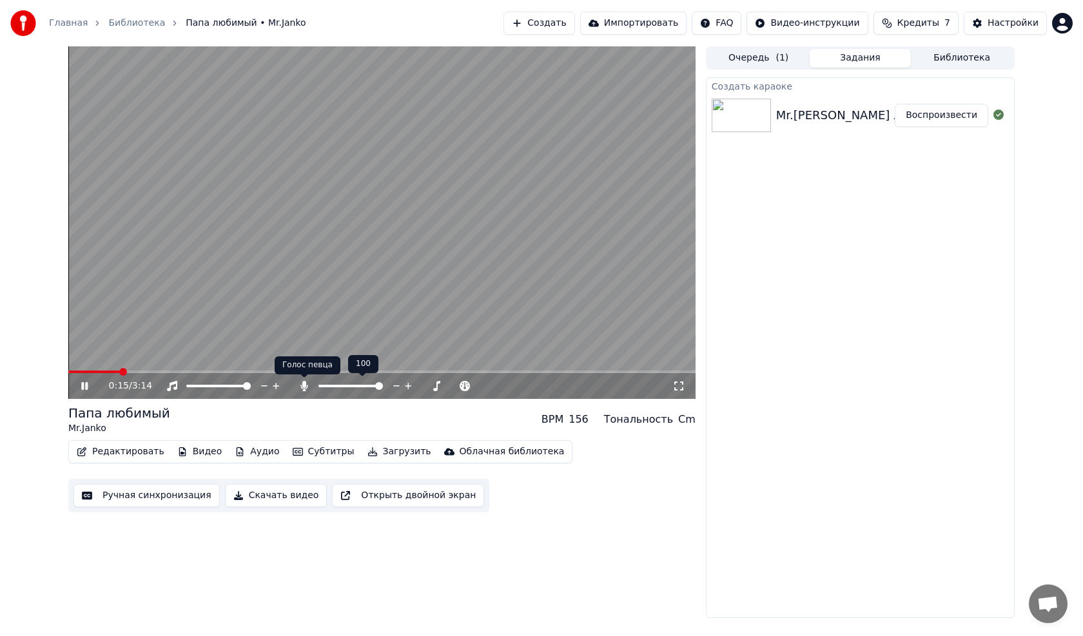
click at [307, 383] on icon at bounding box center [304, 386] width 13 height 10
click at [200, 385] on span at bounding box center [193, 386] width 14 height 3
click at [186, 387] on span at bounding box center [190, 386] width 8 height 8
click at [251, 385] on span at bounding box center [218, 386] width 64 height 3
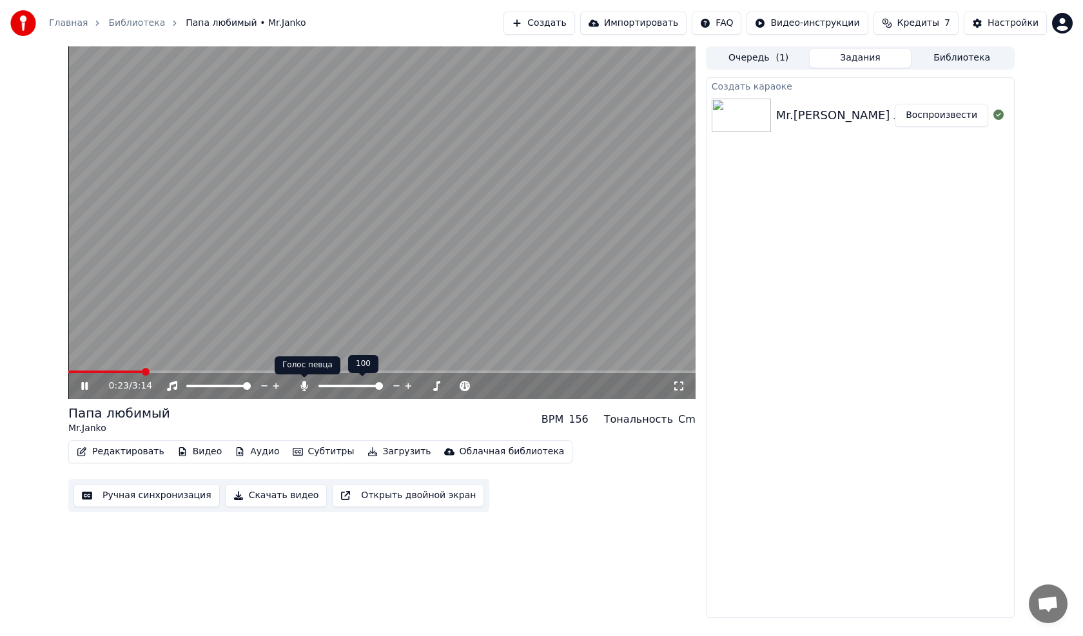
click at [307, 384] on icon at bounding box center [304, 386] width 13 height 10
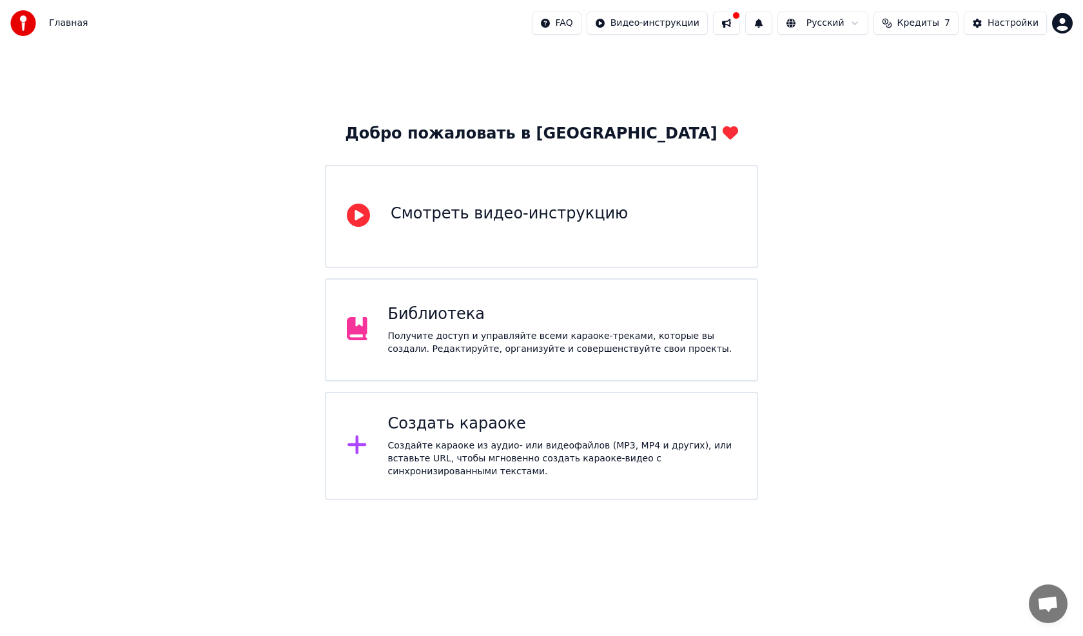
click at [459, 323] on div "Библиотека" at bounding box center [562, 314] width 349 height 21
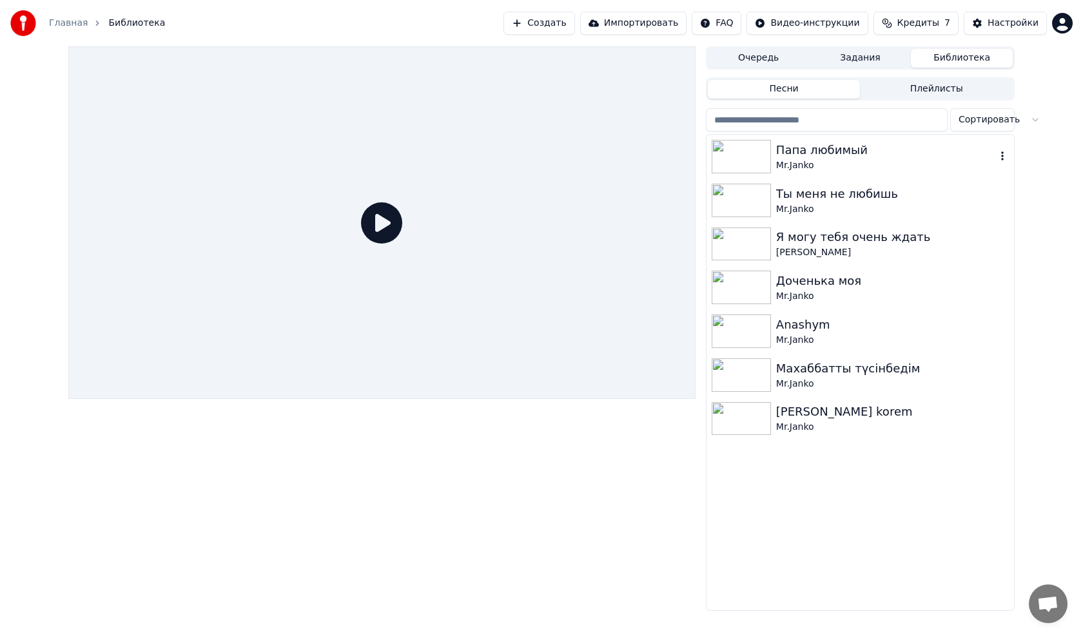
click at [747, 151] on img at bounding box center [740, 157] width 59 height 34
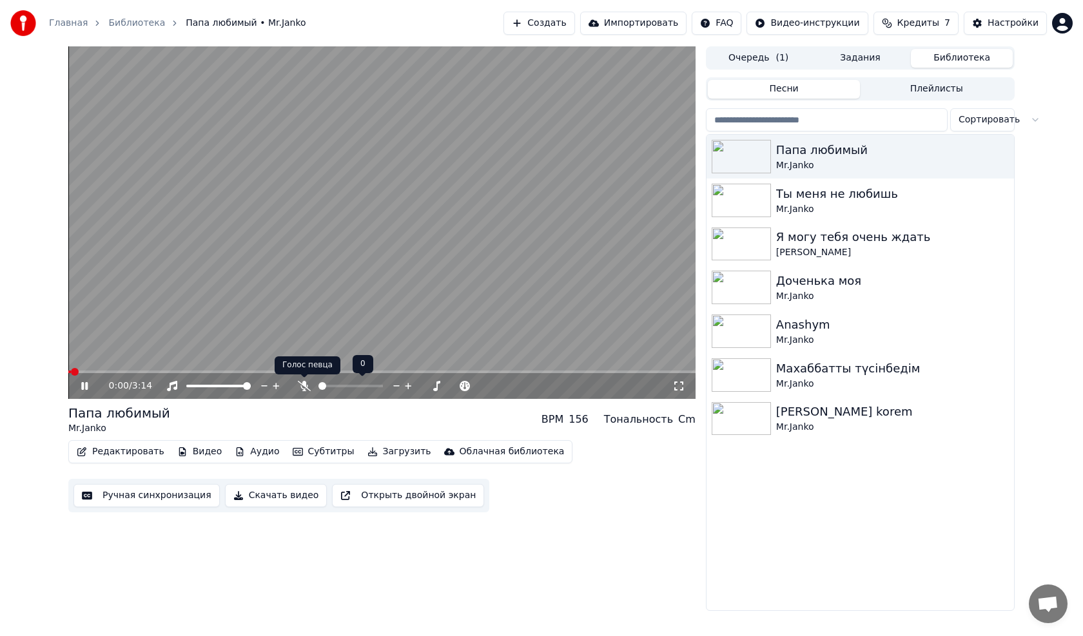
click at [304, 383] on icon at bounding box center [304, 386] width 13 height 10
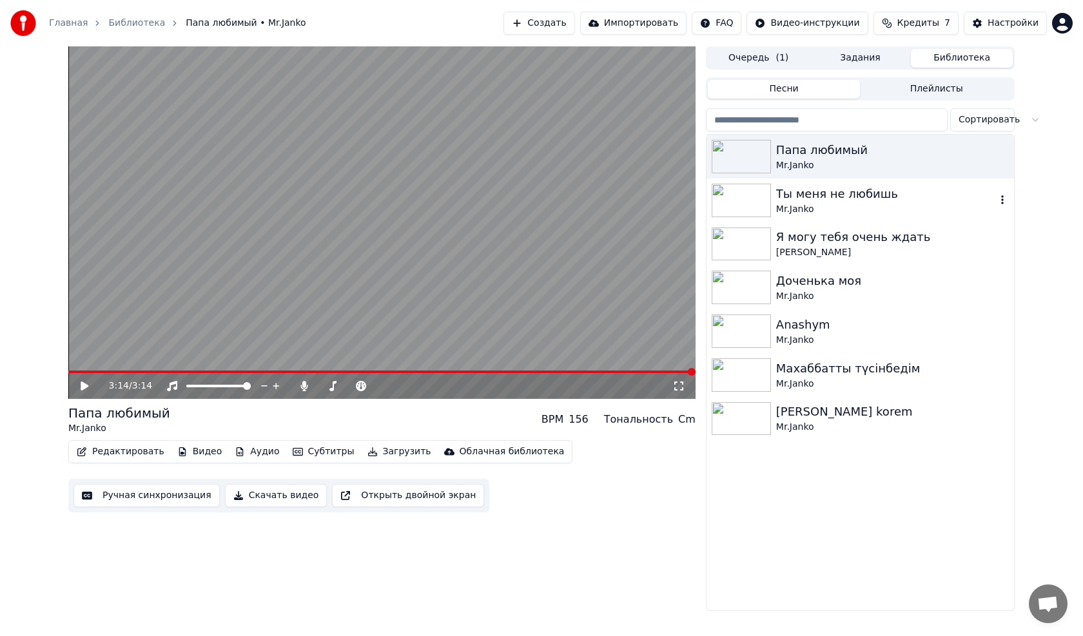
click at [746, 199] on img at bounding box center [740, 201] width 59 height 34
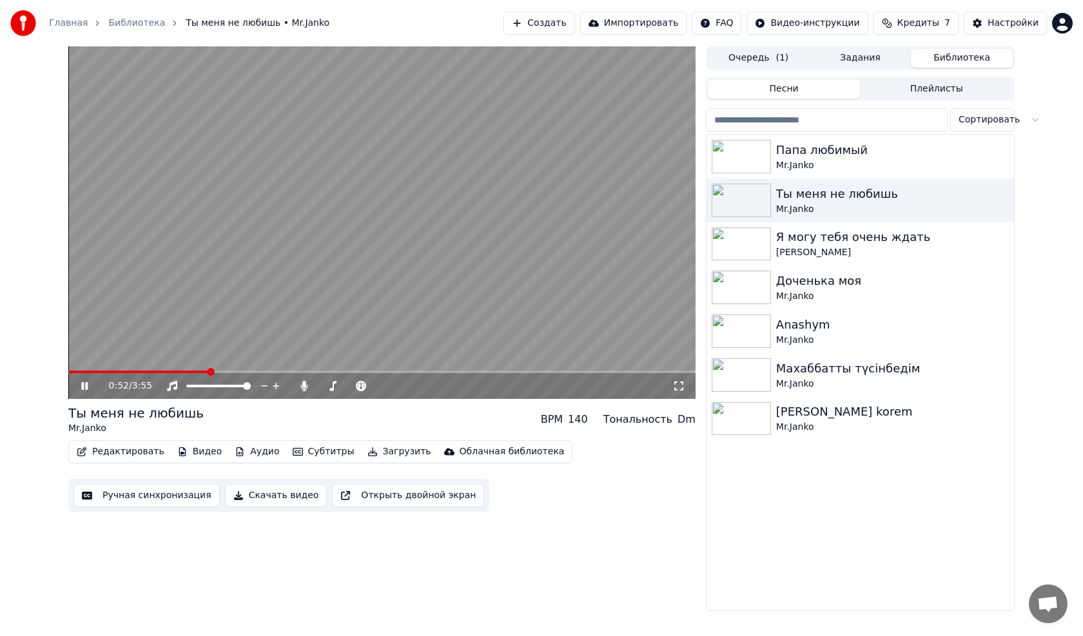
click at [392, 198] on video at bounding box center [381, 222] width 627 height 352
click at [566, 24] on button "Создать" at bounding box center [538, 23] width 71 height 23
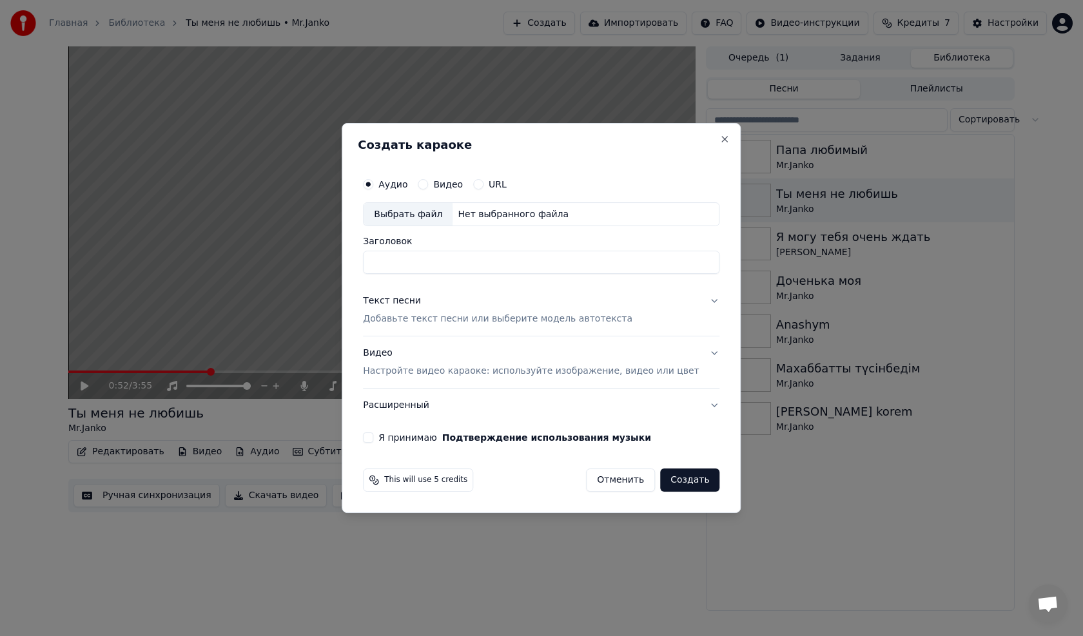
click at [421, 209] on div "Выбрать файл" at bounding box center [407, 214] width 89 height 23
drag, startPoint x: 425, startPoint y: 262, endPoint x: 378, endPoint y: 262, distance: 46.4
click at [378, 262] on div "**********" at bounding box center [541, 307] width 367 height 282
type input "**********"
drag, startPoint x: 519, startPoint y: 269, endPoint x: 621, endPoint y: 306, distance: 108.4
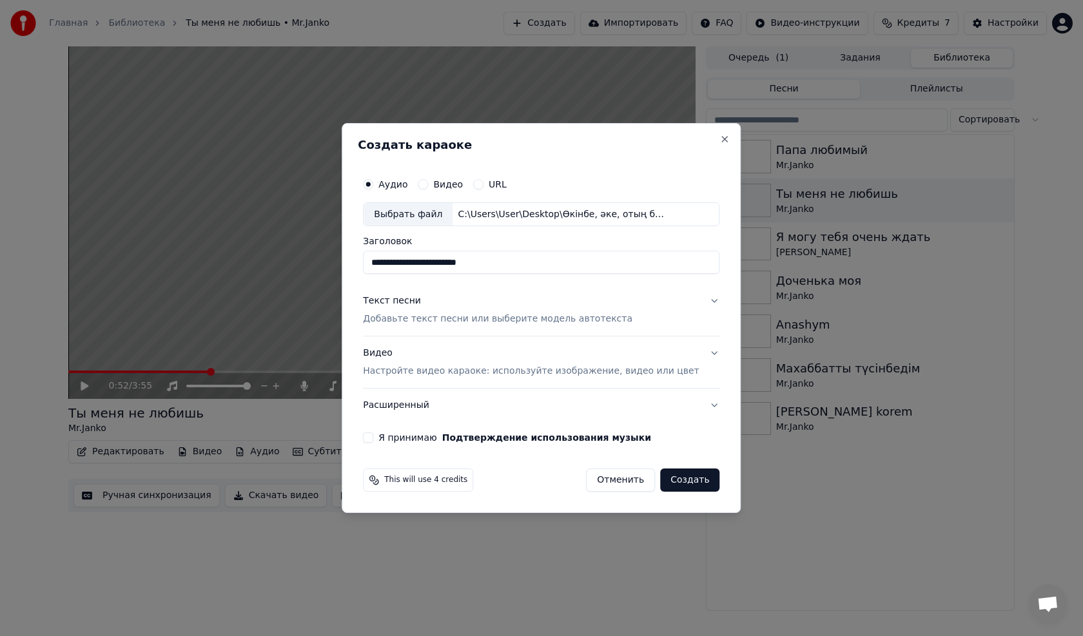
click at [343, 264] on body "**********" at bounding box center [541, 318] width 1083 height 636
type input "**********"
click at [419, 300] on div "Текст песни" at bounding box center [392, 301] width 58 height 13
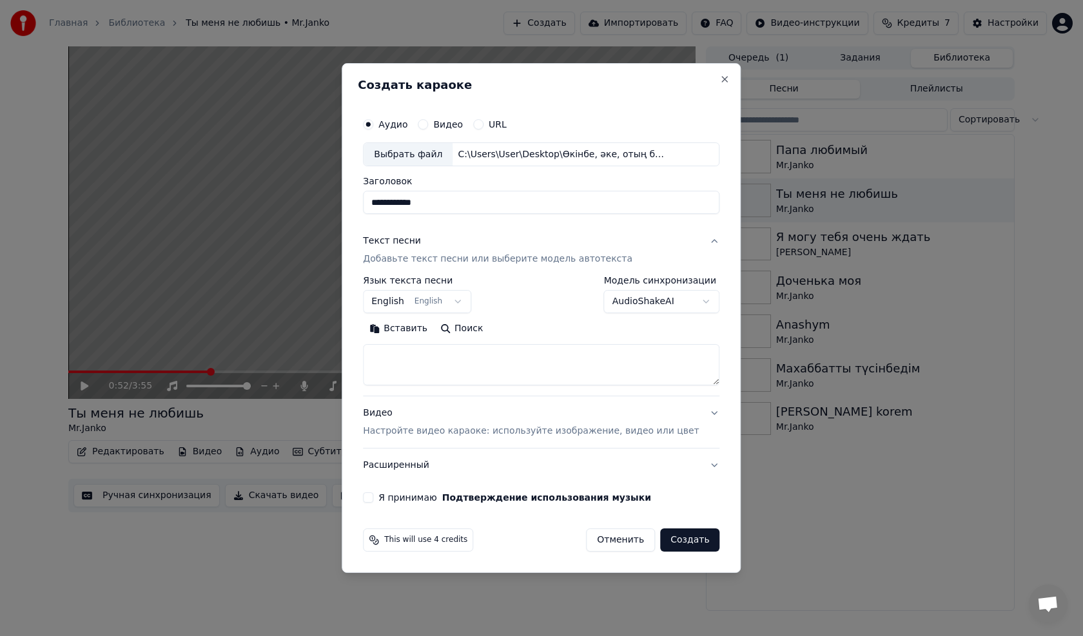
click at [413, 329] on button "Вставить" at bounding box center [398, 329] width 71 height 21
click at [681, 378] on textarea at bounding box center [522, 365] width 318 height 41
click at [681, 383] on textarea at bounding box center [522, 365] width 318 height 41
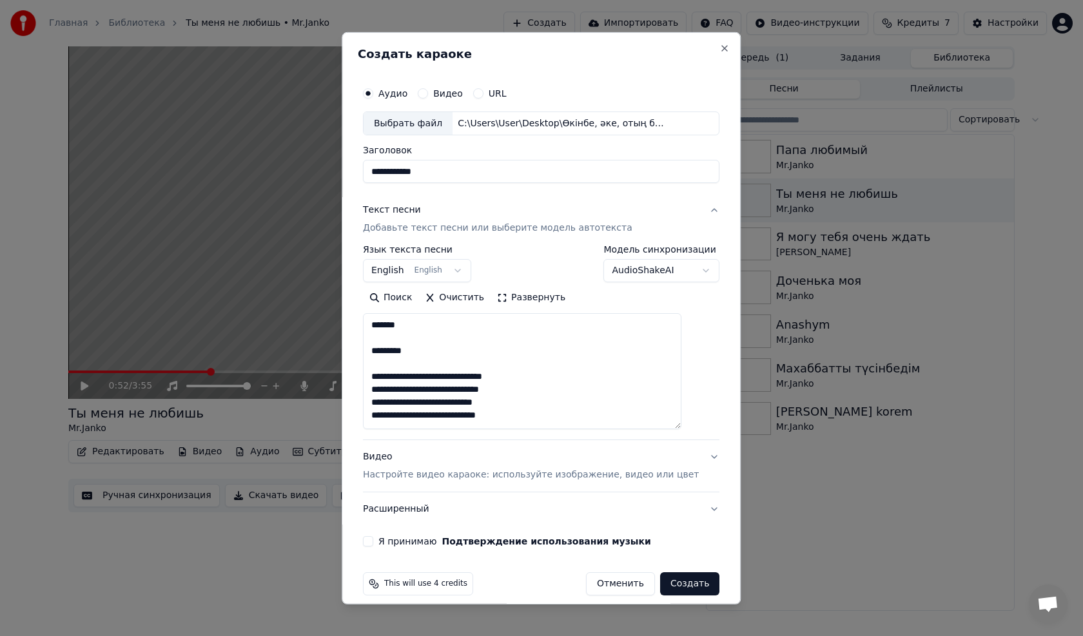
drag, startPoint x: 694, startPoint y: 378, endPoint x: 699, endPoint y: 422, distance: 44.1
click at [699, 422] on div "**********" at bounding box center [541, 313] width 367 height 477
drag, startPoint x: 385, startPoint y: 325, endPoint x: 432, endPoint y: 354, distance: 55.6
click at [432, 354] on textarea at bounding box center [522, 371] width 318 height 116
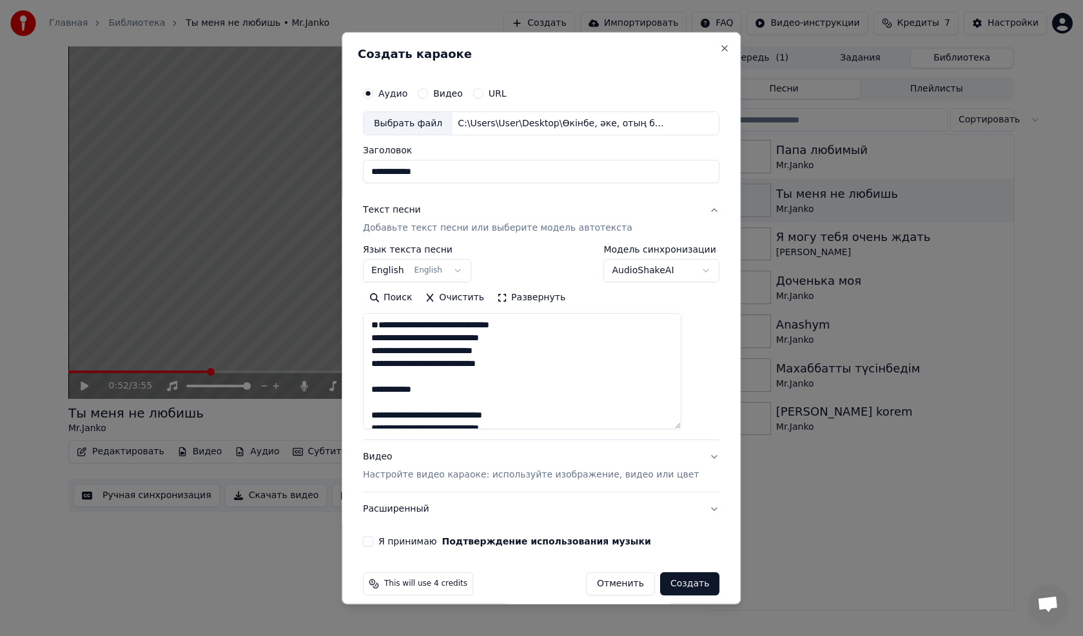
click at [383, 350] on textarea at bounding box center [522, 371] width 318 height 116
drag, startPoint x: 383, startPoint y: 387, endPoint x: 454, endPoint y: 392, distance: 71.1
click at [454, 392] on textarea at bounding box center [522, 371] width 318 height 116
click at [387, 416] on textarea at bounding box center [522, 371] width 318 height 116
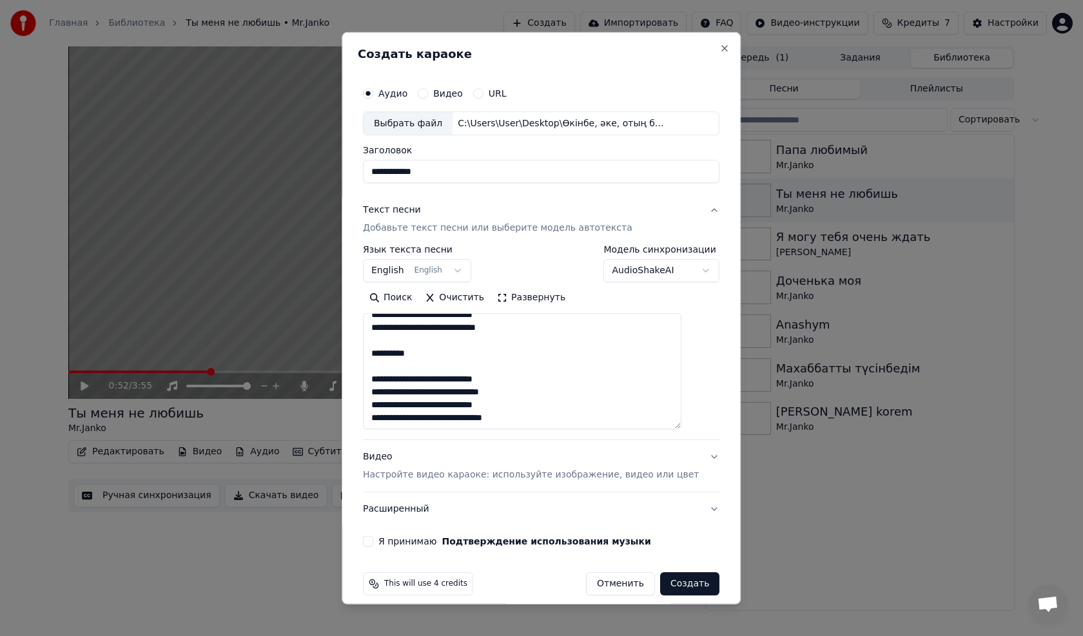
scroll to position [64, 0]
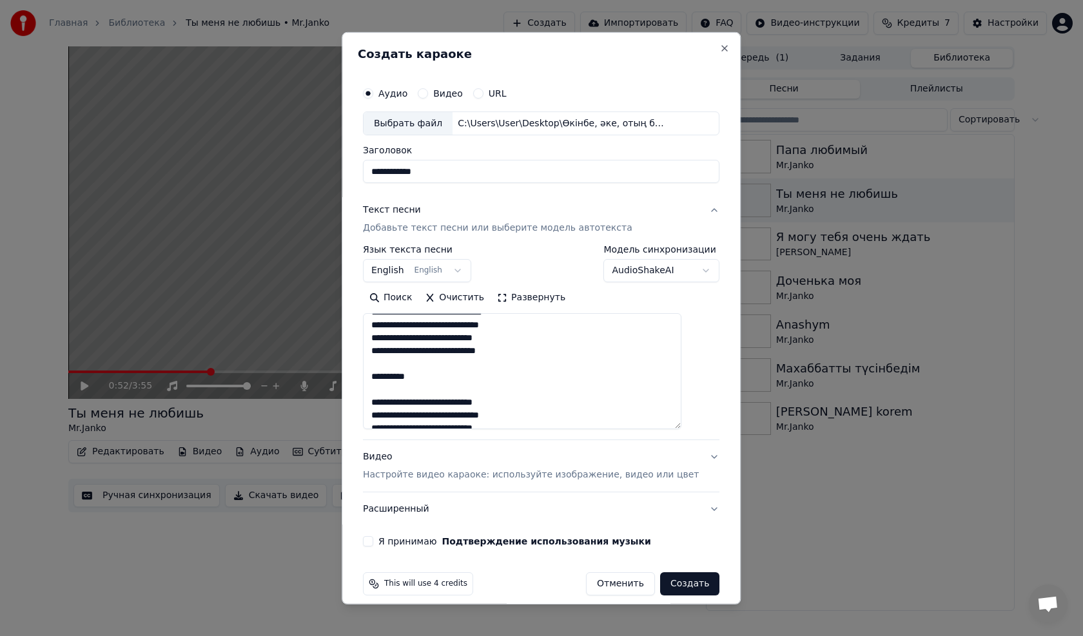
drag, startPoint x: 419, startPoint y: 377, endPoint x: 375, endPoint y: 398, distance: 49.0
click at [371, 378] on div "**********" at bounding box center [541, 313] width 367 height 477
click at [381, 398] on textarea at bounding box center [522, 371] width 318 height 116
drag, startPoint x: 428, startPoint y: 371, endPoint x: 377, endPoint y: 367, distance: 51.1
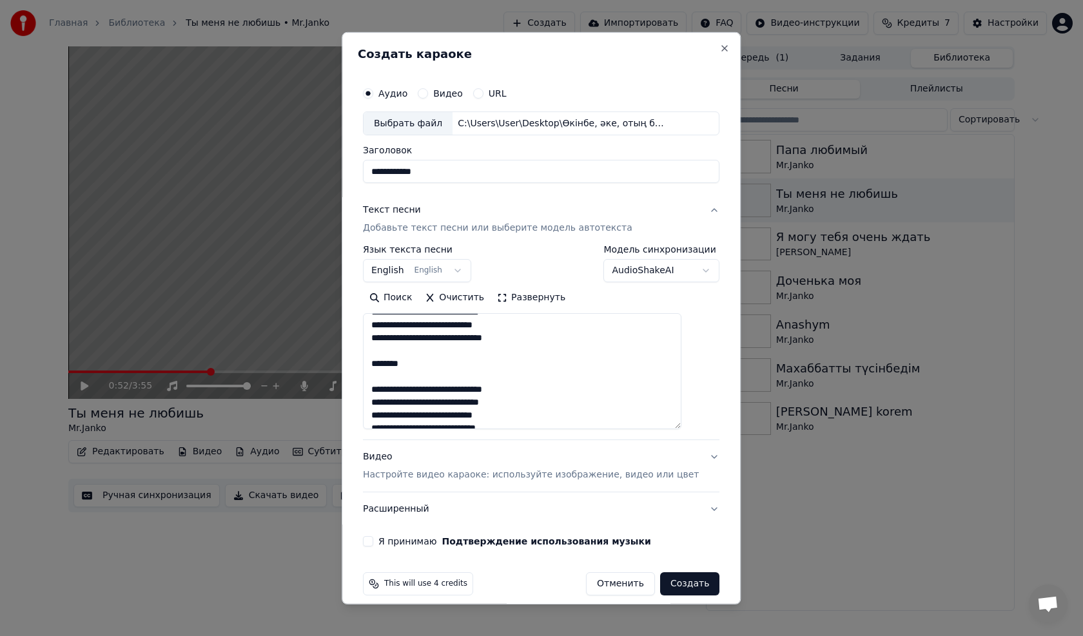
click at [377, 367] on textarea at bounding box center [522, 371] width 318 height 116
click at [382, 376] on textarea at bounding box center [522, 371] width 318 height 116
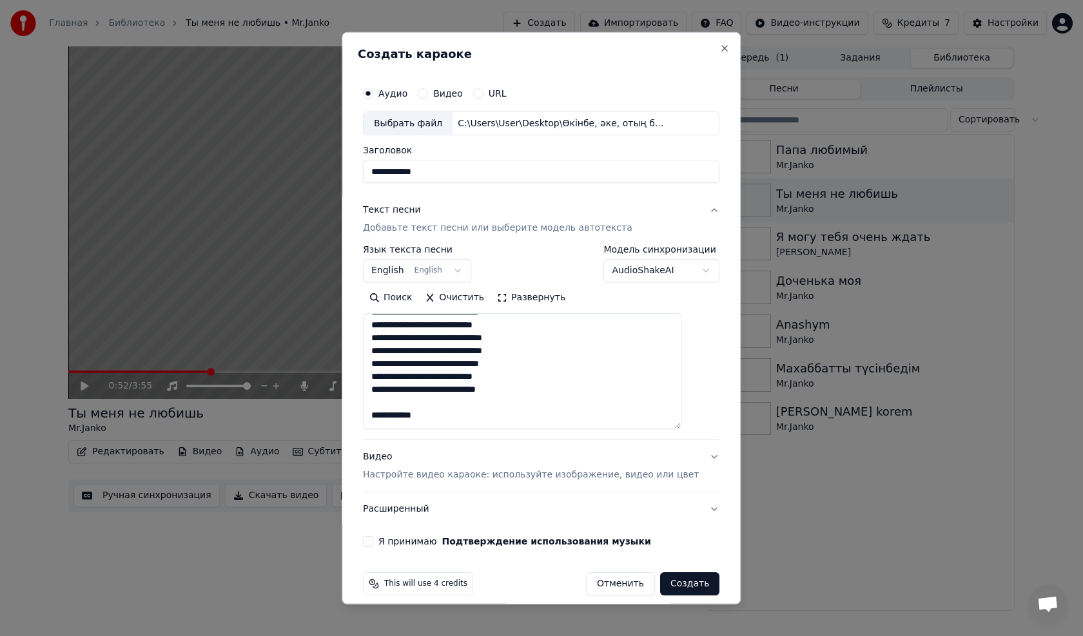
drag, startPoint x: 448, startPoint y: 410, endPoint x: 381, endPoint y: 410, distance: 66.4
click at [381, 410] on textarea at bounding box center [522, 371] width 318 height 116
click at [385, 373] on textarea at bounding box center [522, 371] width 318 height 116
drag, startPoint x: 432, startPoint y: 400, endPoint x: 370, endPoint y: 400, distance: 61.9
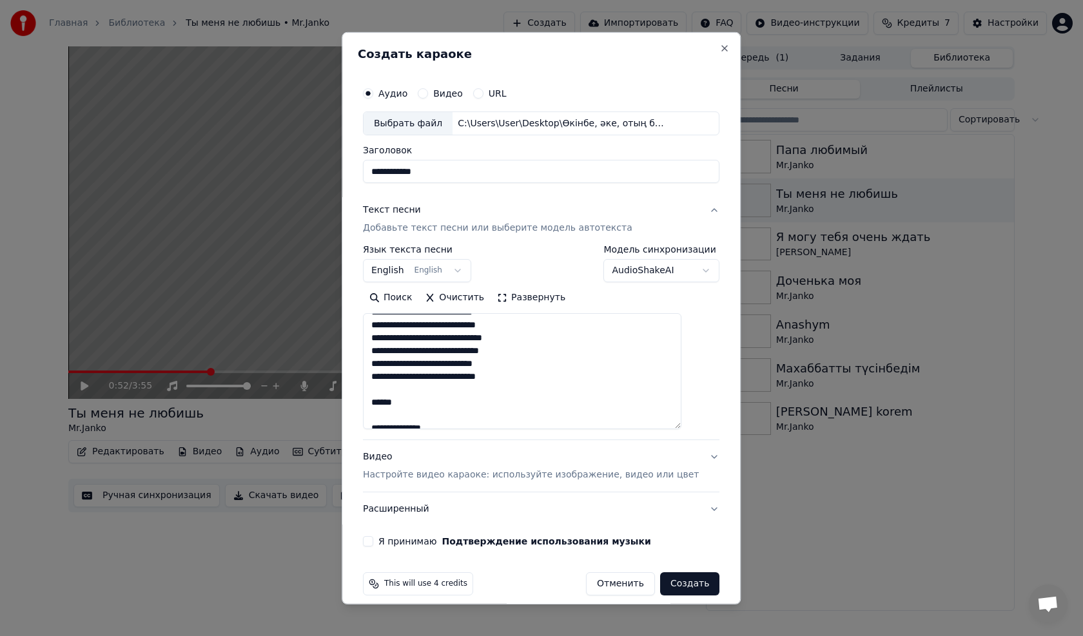
click at [370, 400] on div "**********" at bounding box center [541, 318] width 399 height 572
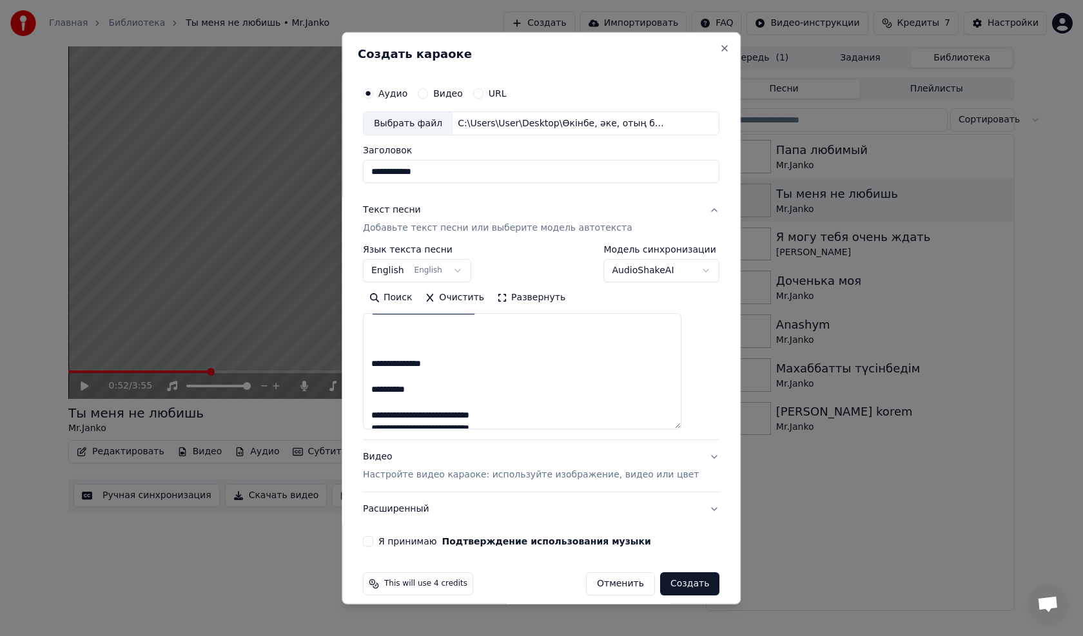
drag, startPoint x: 438, startPoint y: 390, endPoint x: 376, endPoint y: 370, distance: 64.6
click at [376, 370] on textarea at bounding box center [522, 371] width 318 height 116
click at [385, 383] on textarea at bounding box center [522, 371] width 318 height 116
drag, startPoint x: 427, startPoint y: 394, endPoint x: 376, endPoint y: 392, distance: 51.6
click at [376, 392] on div "**********" at bounding box center [541, 313] width 367 height 477
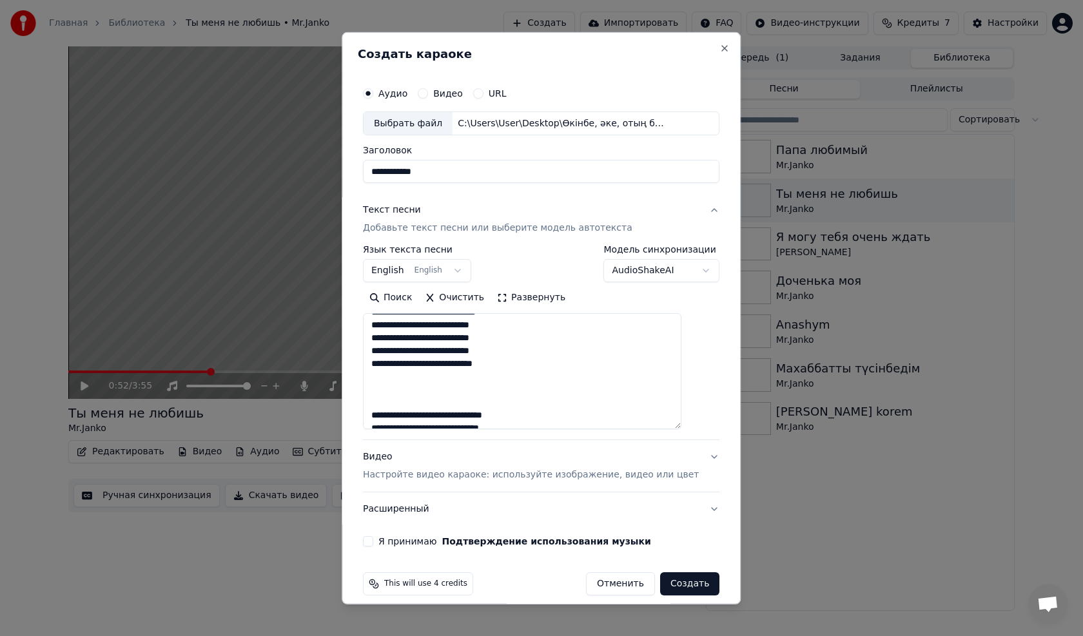
click at [385, 412] on textarea at bounding box center [522, 371] width 318 height 116
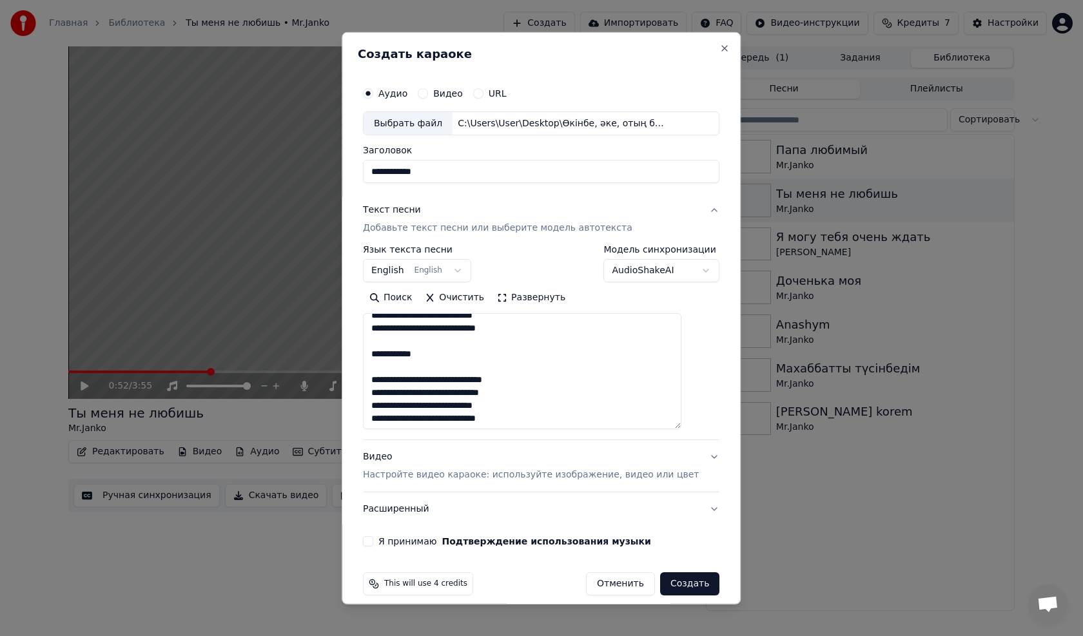
scroll to position [322, 0]
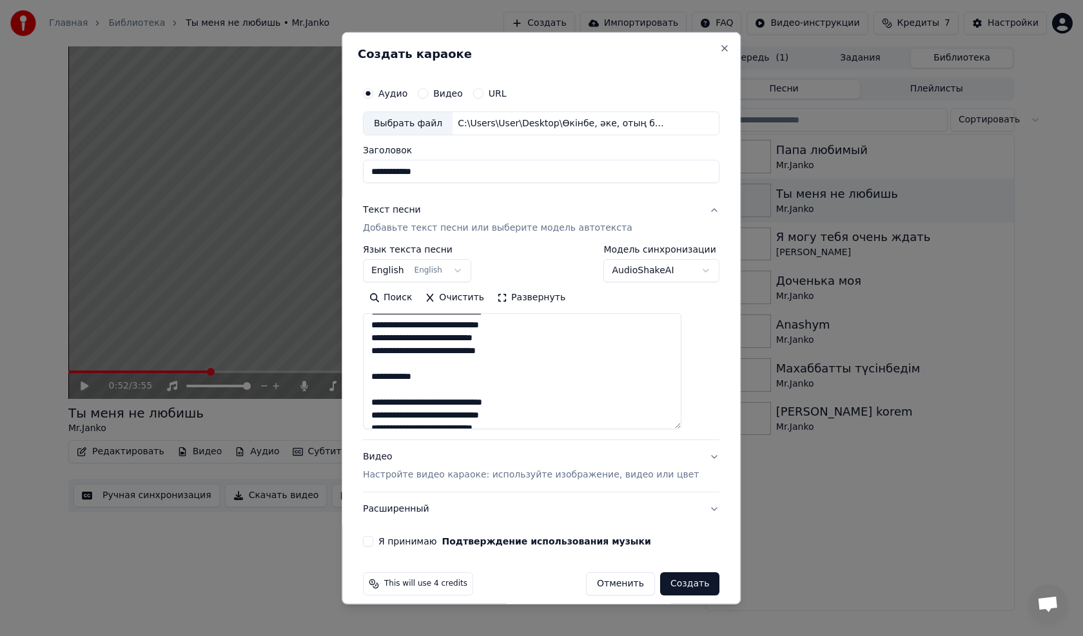
drag, startPoint x: 444, startPoint y: 383, endPoint x: 380, endPoint y: 381, distance: 64.4
click at [380, 381] on textarea at bounding box center [522, 371] width 318 height 116
click at [386, 398] on textarea at bounding box center [522, 371] width 318 height 116
drag, startPoint x: 452, startPoint y: 367, endPoint x: 367, endPoint y: 367, distance: 85.1
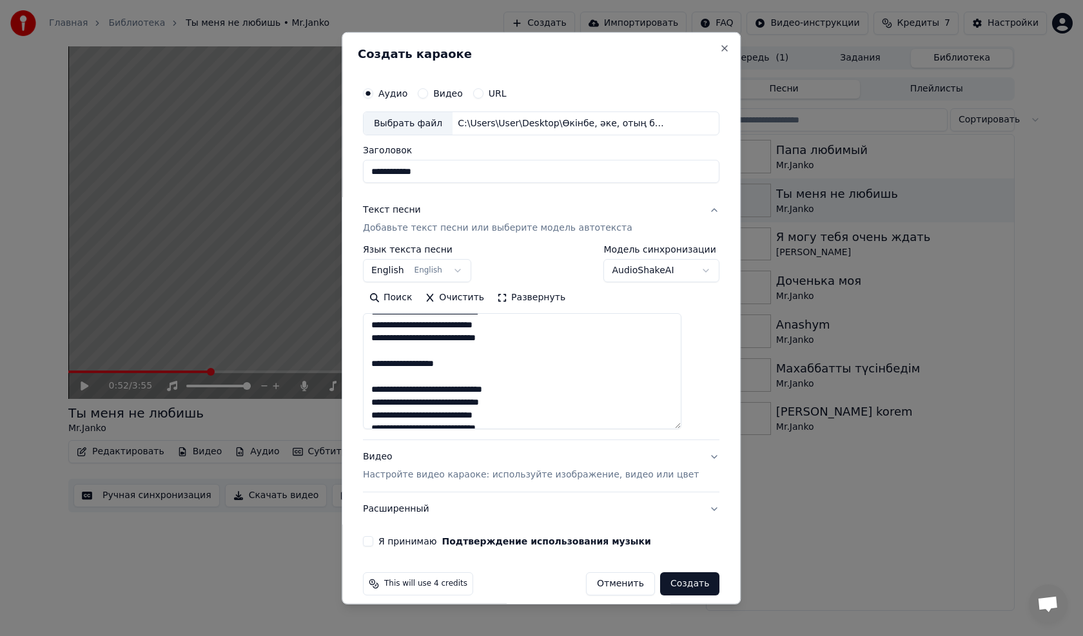
click at [367, 367] on div "**********" at bounding box center [541, 318] width 399 height 572
click at [381, 388] on textarea at bounding box center [522, 371] width 318 height 116
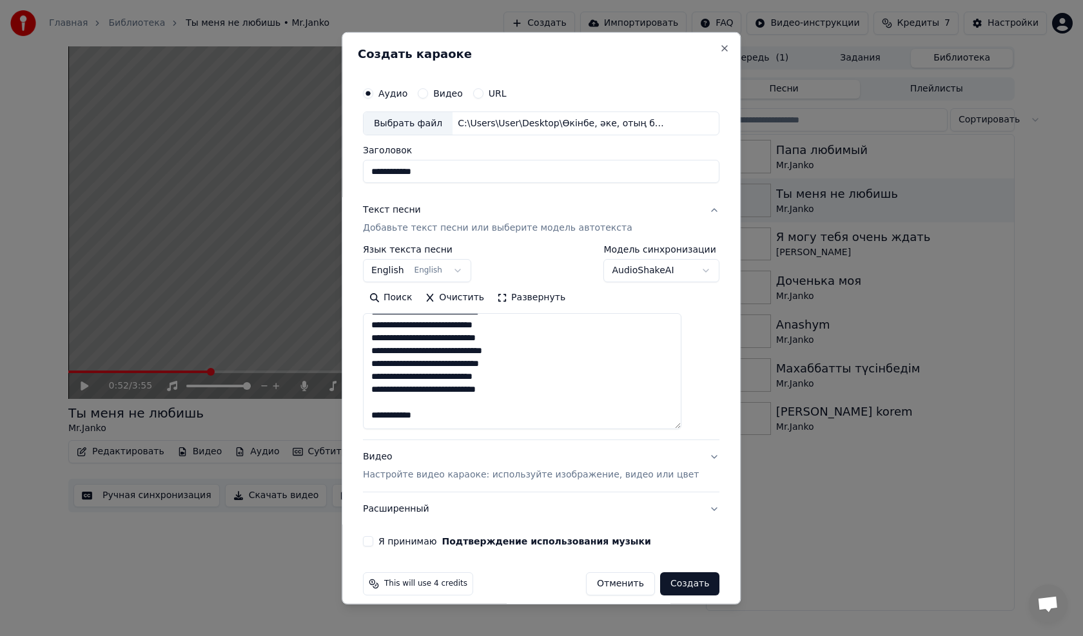
drag, startPoint x: 445, startPoint y: 416, endPoint x: 385, endPoint y: 416, distance: 59.9
click at [385, 416] on textarea at bounding box center [522, 371] width 318 height 116
click at [384, 355] on textarea at bounding box center [522, 371] width 318 height 116
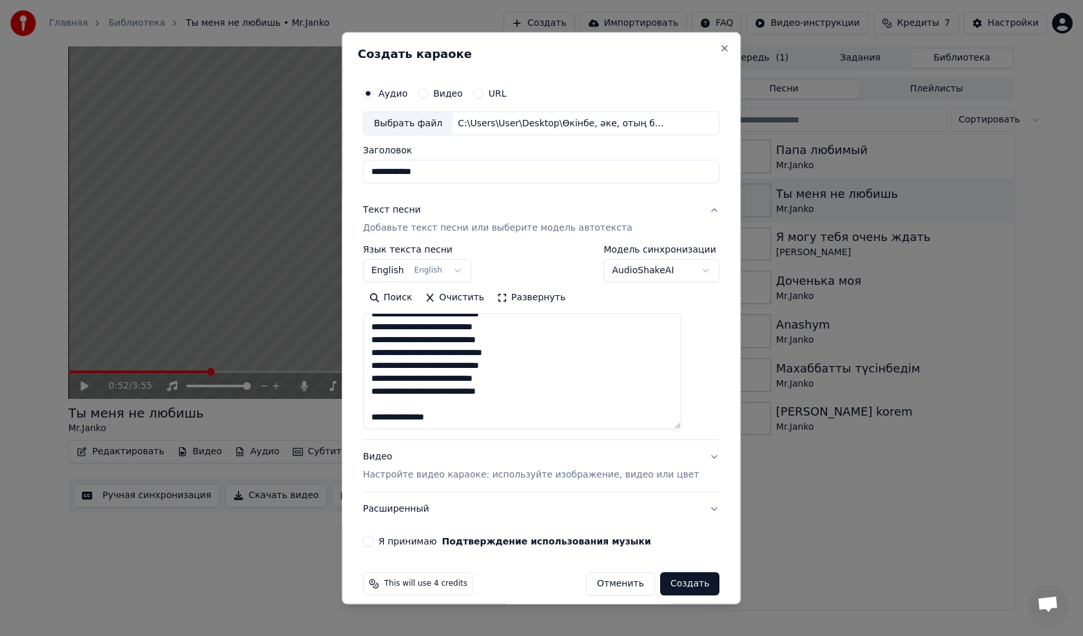
drag, startPoint x: 461, startPoint y: 416, endPoint x: 377, endPoint y: 417, distance: 83.8
click at [377, 417] on textarea at bounding box center [522, 371] width 318 height 116
type textarea "**********"
click at [411, 272] on button "English English" at bounding box center [417, 270] width 108 height 23
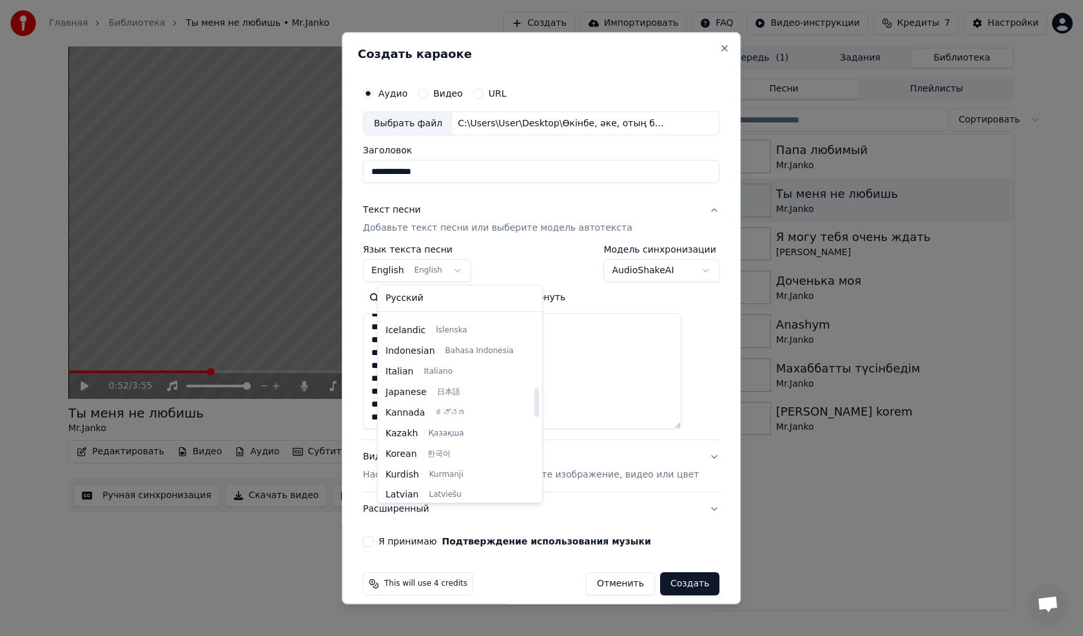
scroll to position [490, 0]
select select "**"
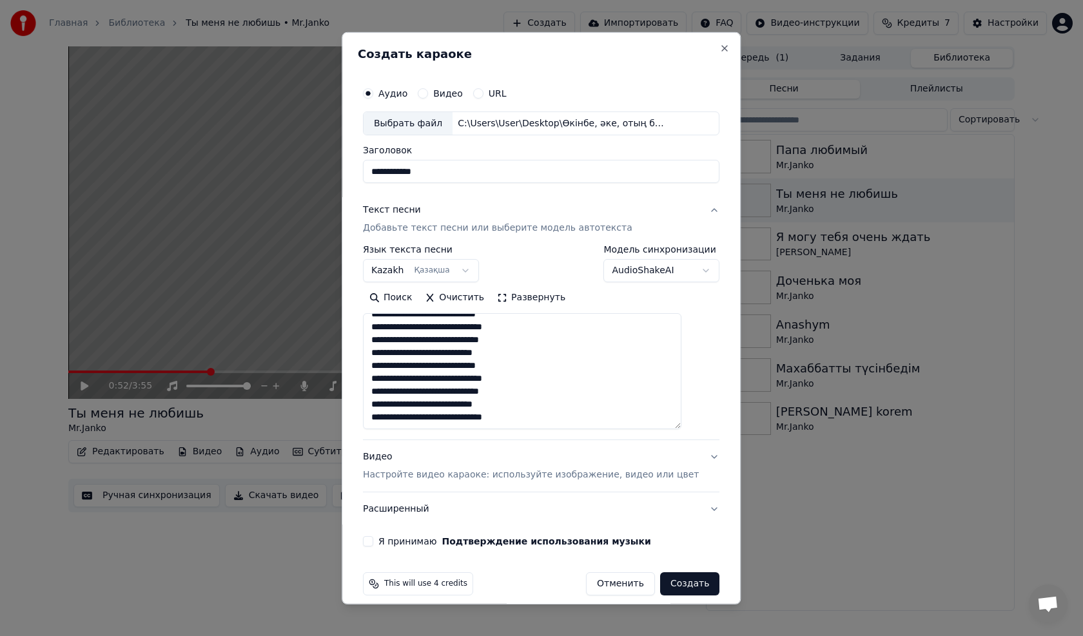
click at [431, 477] on p "Настройте видео караоке: используйте изображение, видео или цвет" at bounding box center [531, 474] width 336 height 13
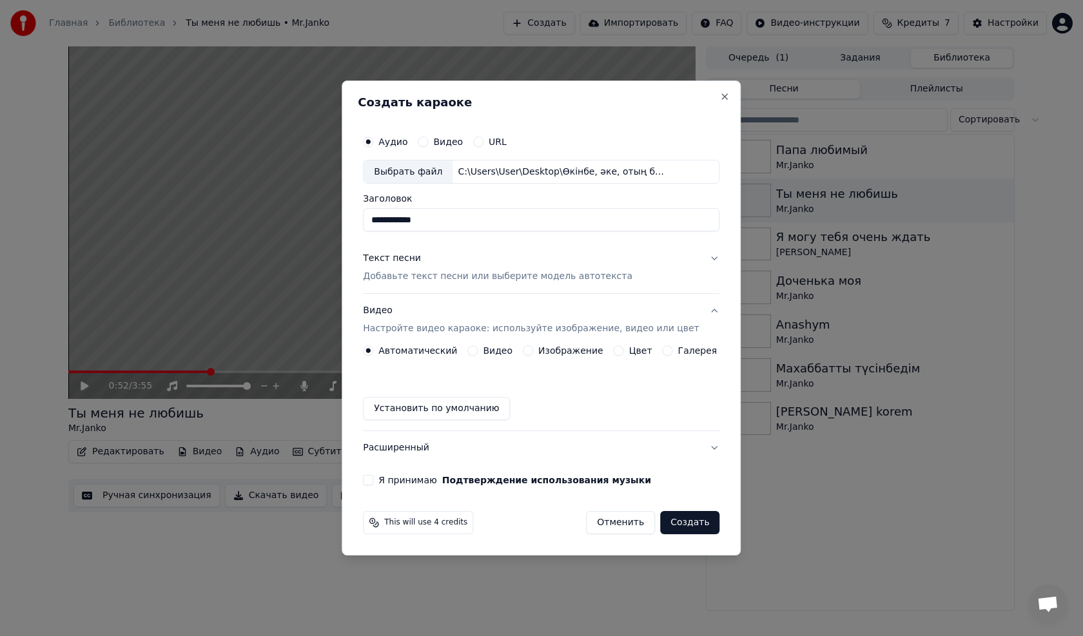
click at [552, 351] on label "Изображение" at bounding box center [570, 350] width 65 height 9
click at [533, 351] on button "Изображение" at bounding box center [528, 350] width 10 height 10
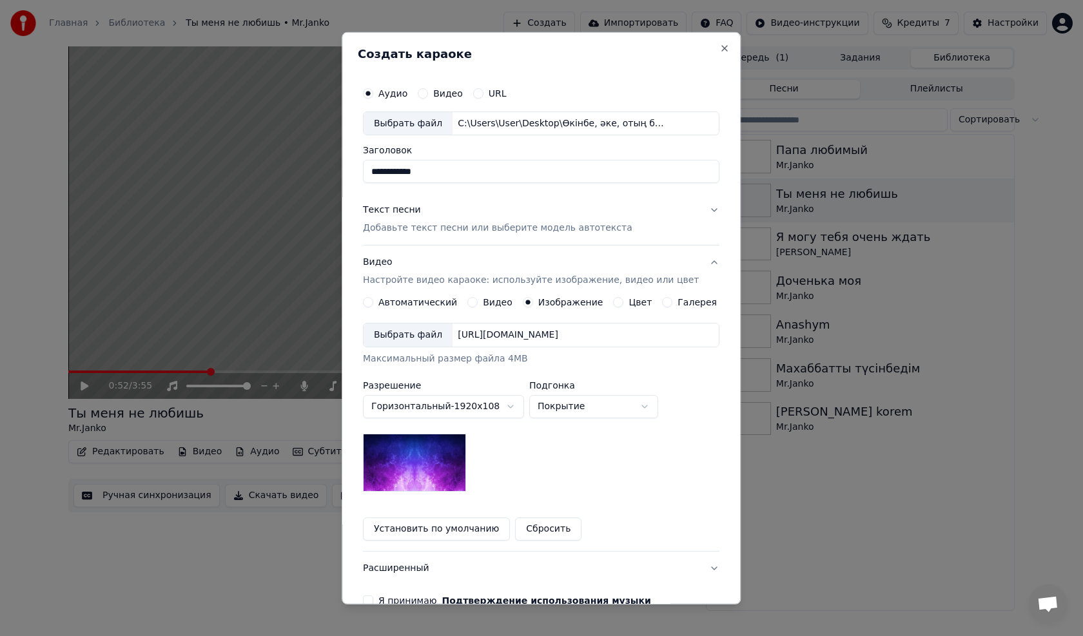
click at [445, 408] on body "**********" at bounding box center [541, 318] width 1083 height 636
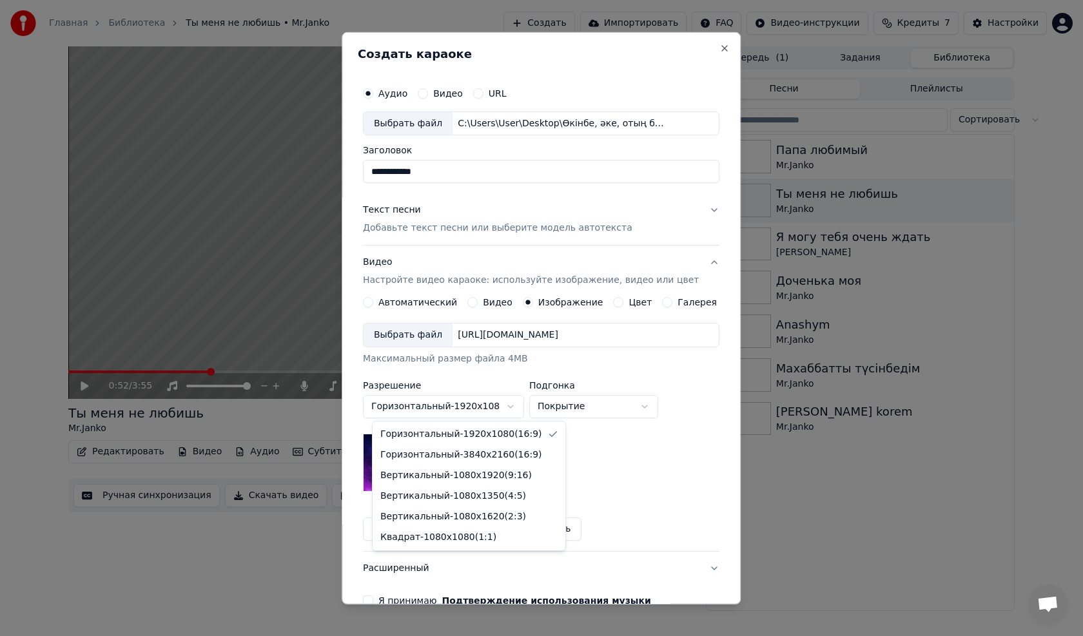
click at [463, 411] on body "**********" at bounding box center [541, 318] width 1083 height 636
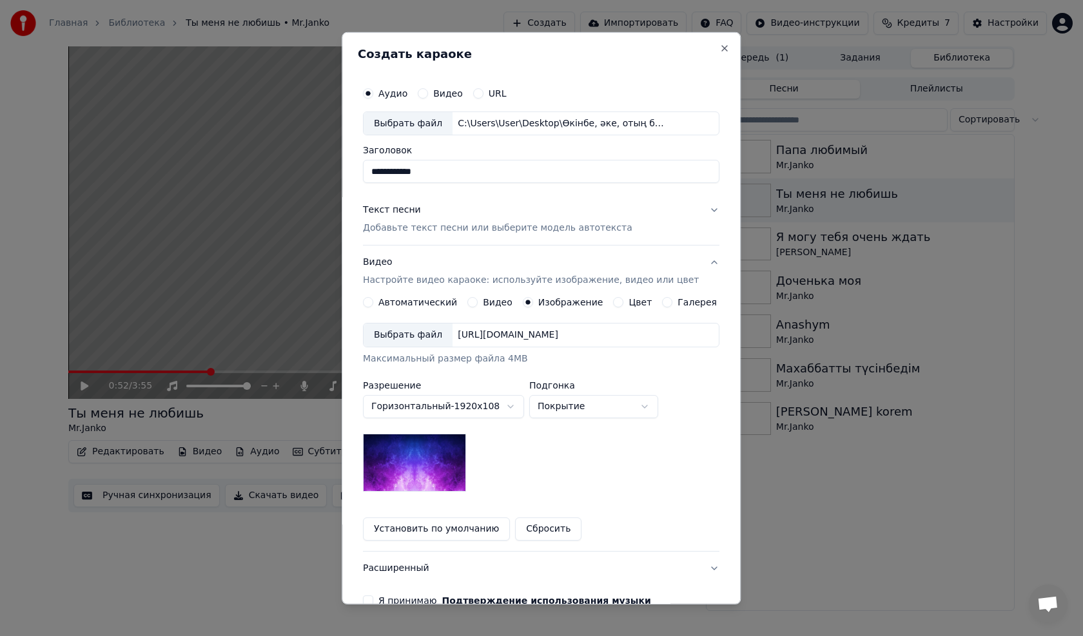
click at [514, 335] on div "[URL][DOMAIN_NAME]" at bounding box center [507, 335] width 111 height 13
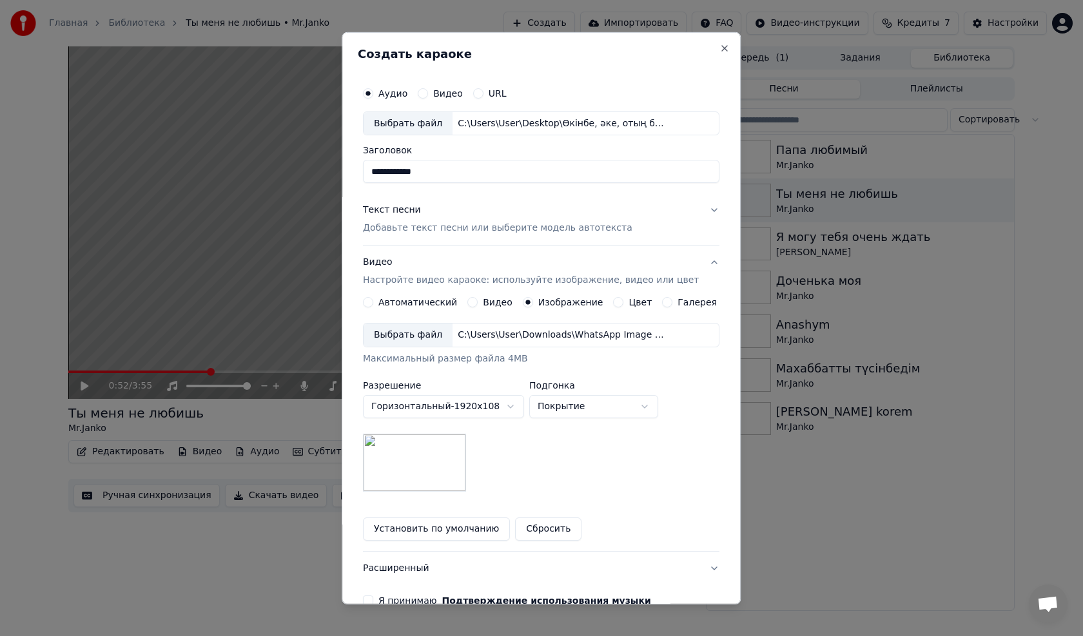
click at [580, 405] on body "**********" at bounding box center [541, 318] width 1083 height 636
select select "****"
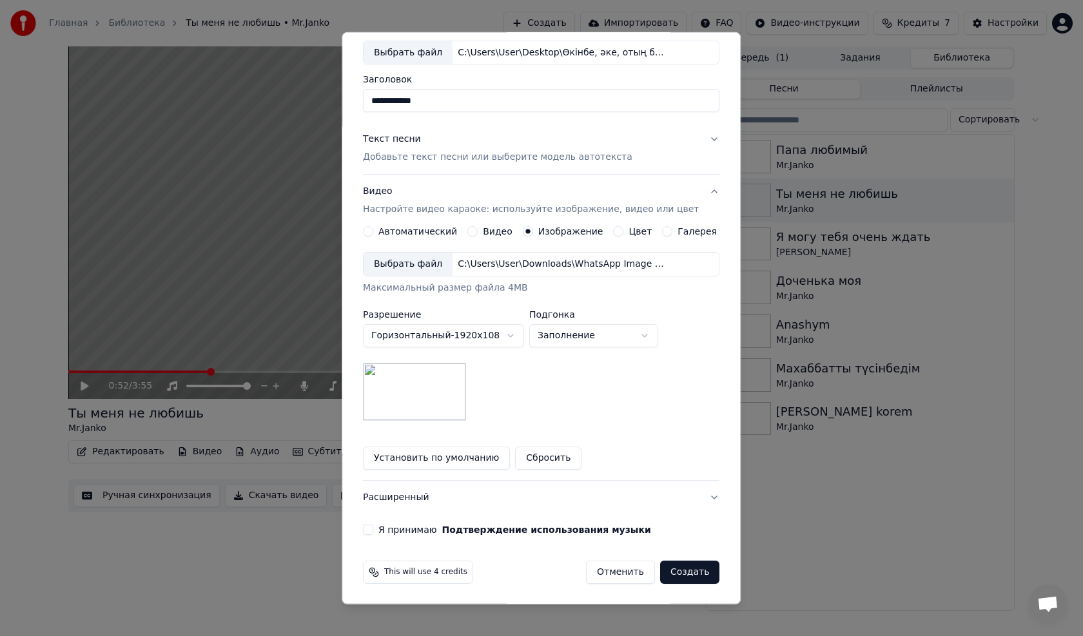
scroll to position [72, 0]
click at [373, 532] on button "Я принимаю Подтверждение использования музыки" at bounding box center [368, 529] width 10 height 10
click at [666, 573] on button "Создать" at bounding box center [689, 571] width 59 height 23
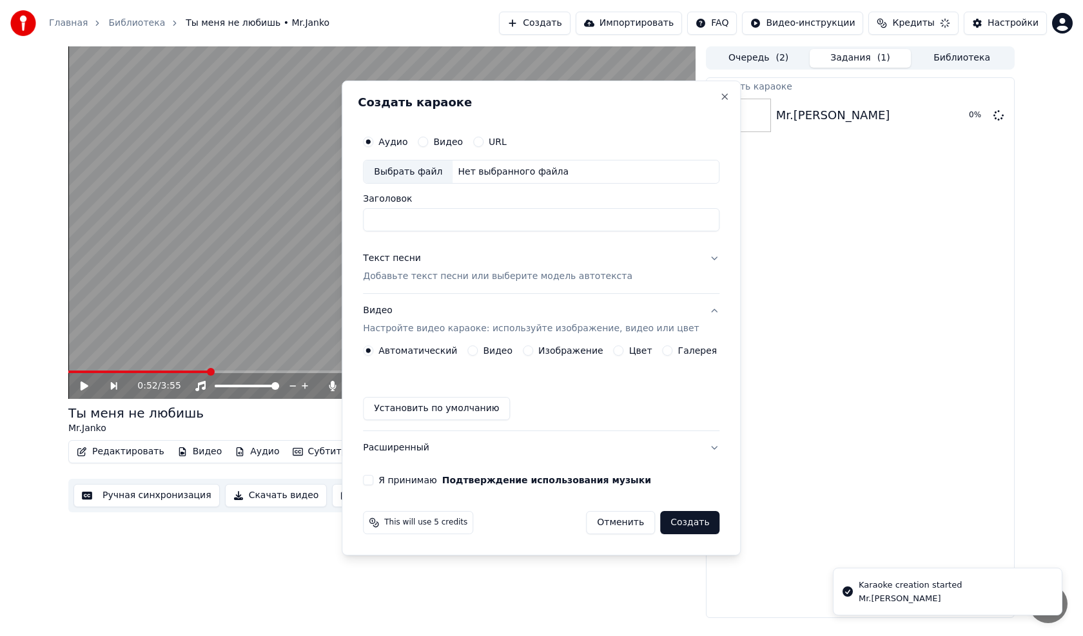
scroll to position [0, 0]
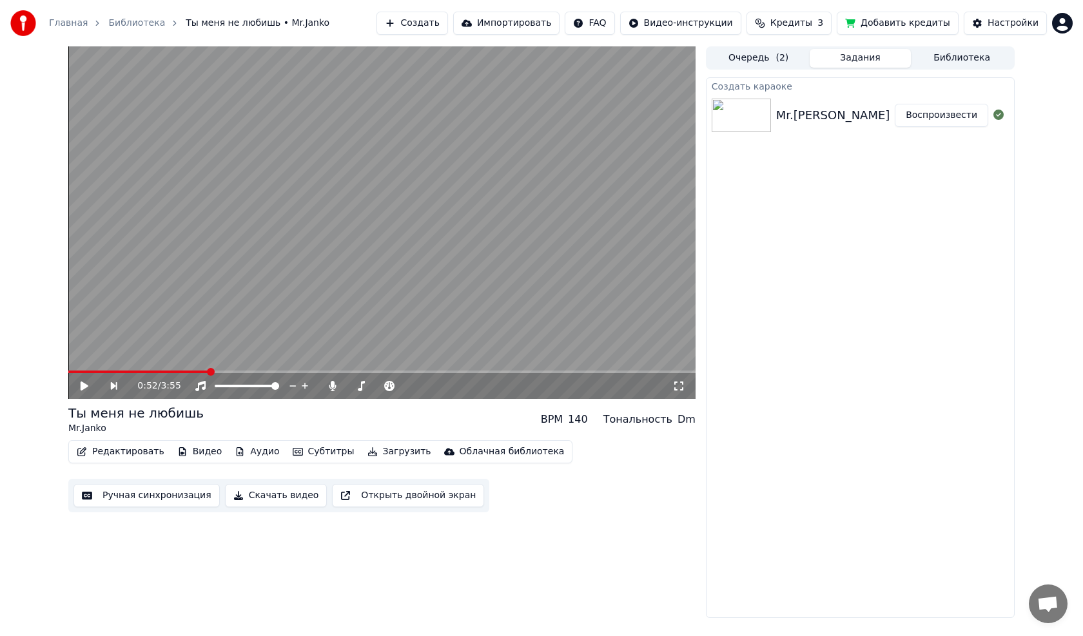
click at [761, 62] on button "Очередь ( 2 )" at bounding box center [758, 58] width 102 height 19
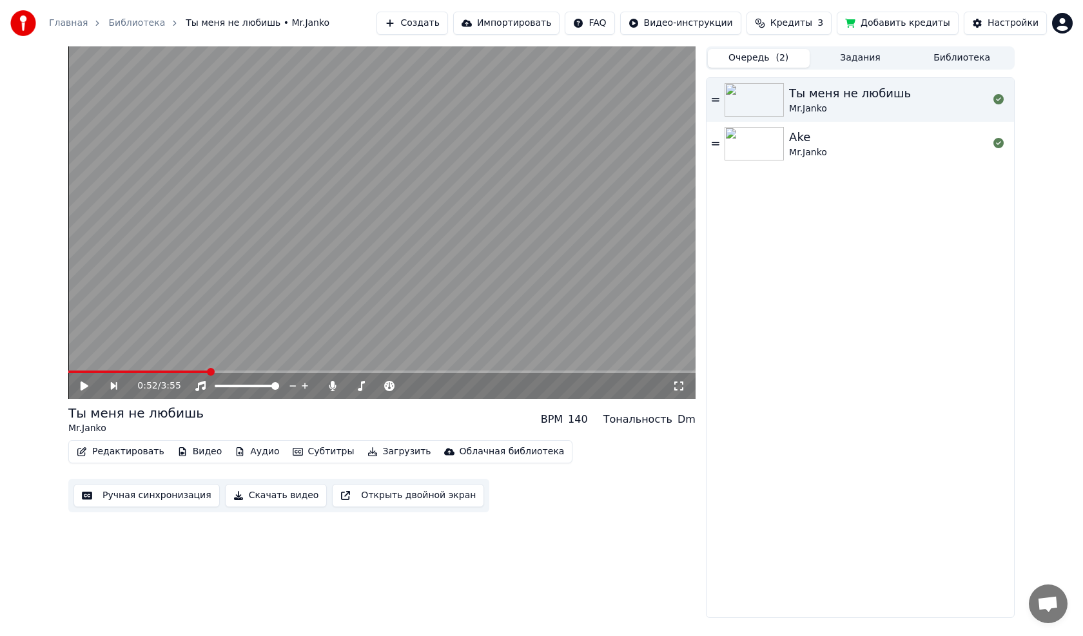
click at [780, 150] on img at bounding box center [753, 144] width 59 height 34
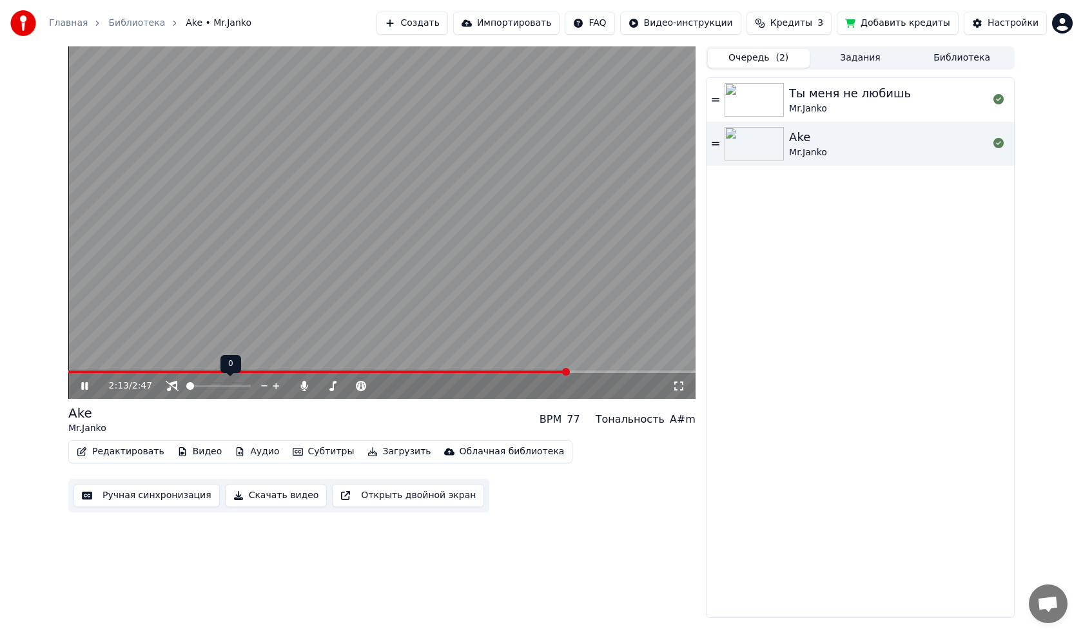
click at [186, 390] on span at bounding box center [190, 386] width 8 height 8
click at [251, 387] on span at bounding box center [218, 386] width 64 height 3
click at [305, 385] on icon at bounding box center [303, 386] width 7 height 10
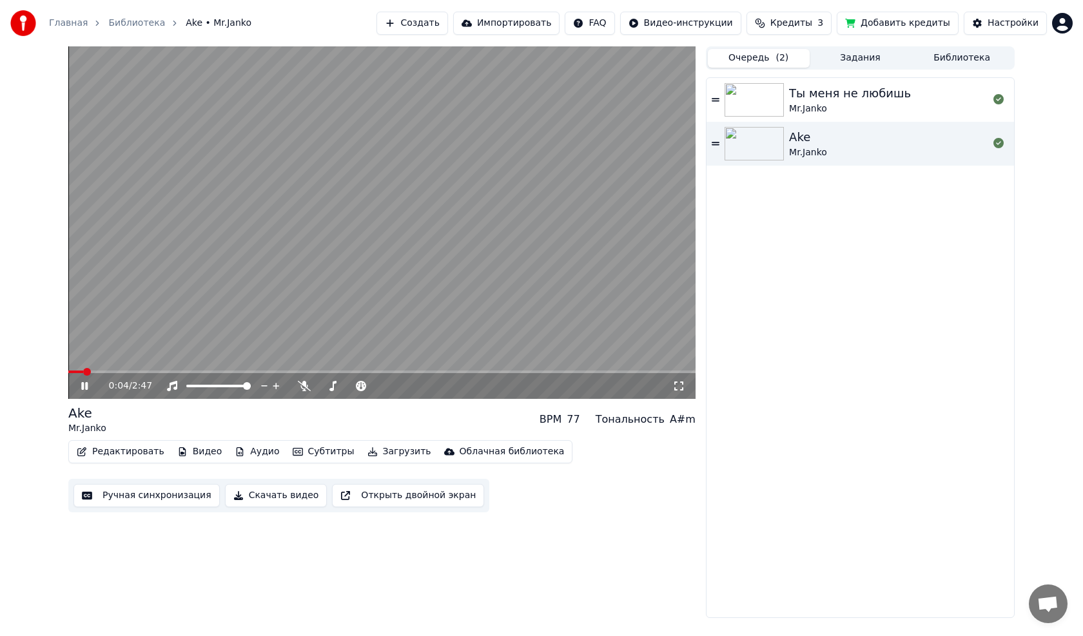
click at [83, 370] on span at bounding box center [75, 371] width 15 height 3
click at [68, 374] on span at bounding box center [72, 372] width 8 height 8
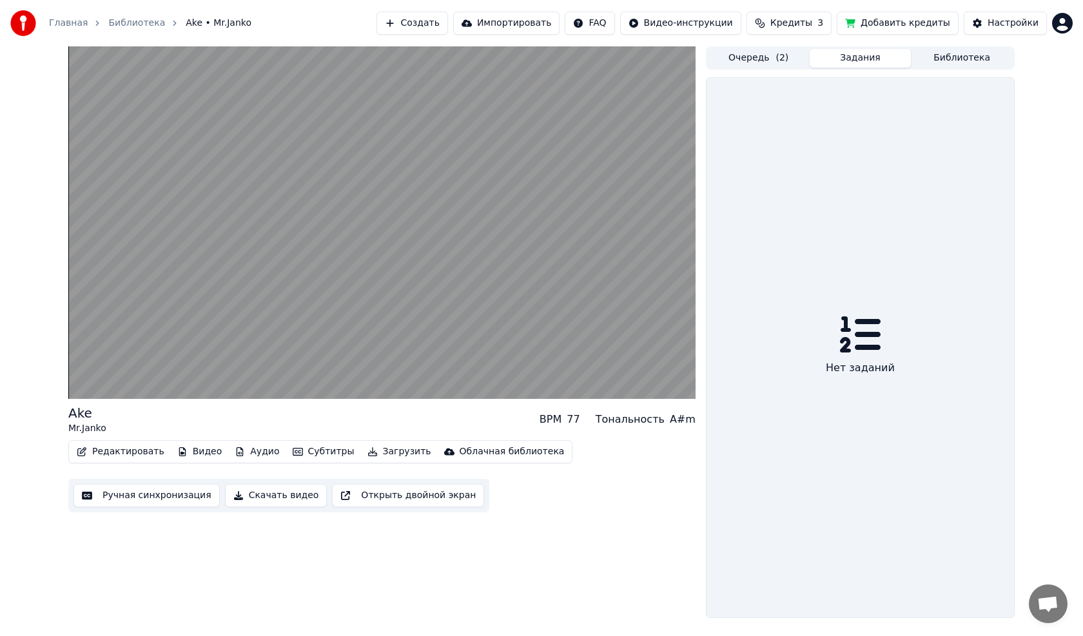
click at [858, 57] on button "Задания" at bounding box center [860, 58] width 102 height 19
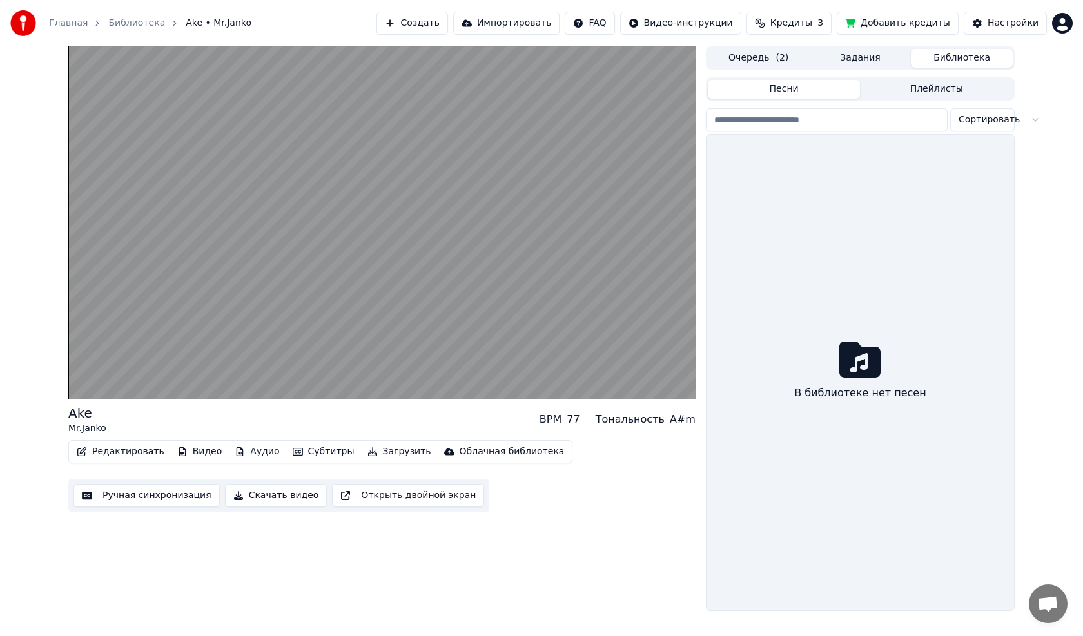
click at [957, 63] on button "Библиотека" at bounding box center [961, 58] width 102 height 19
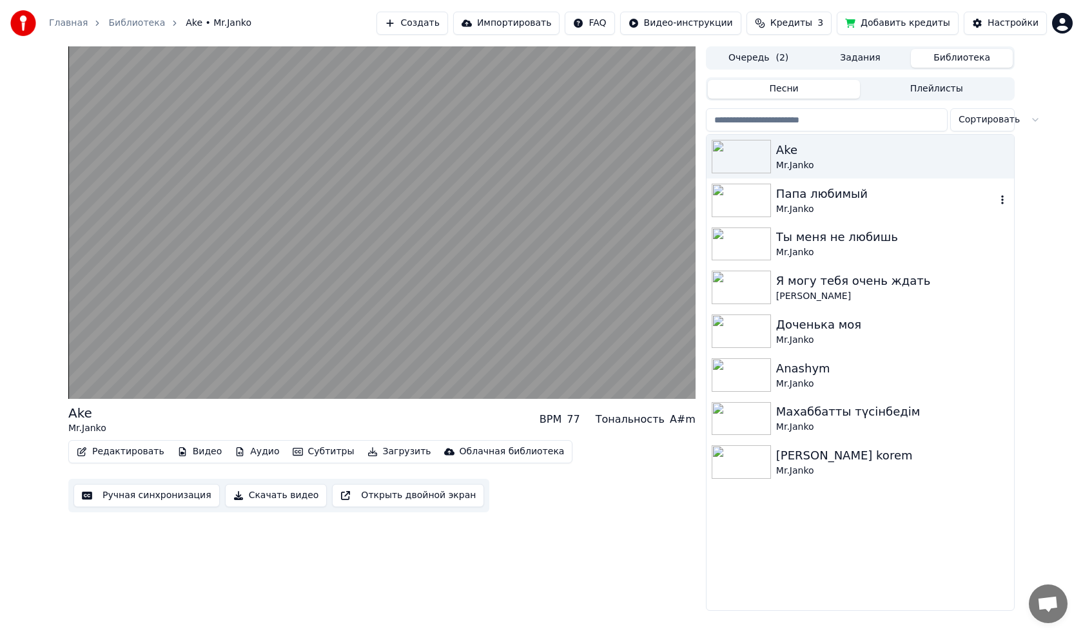
click at [755, 196] on img at bounding box center [740, 201] width 59 height 34
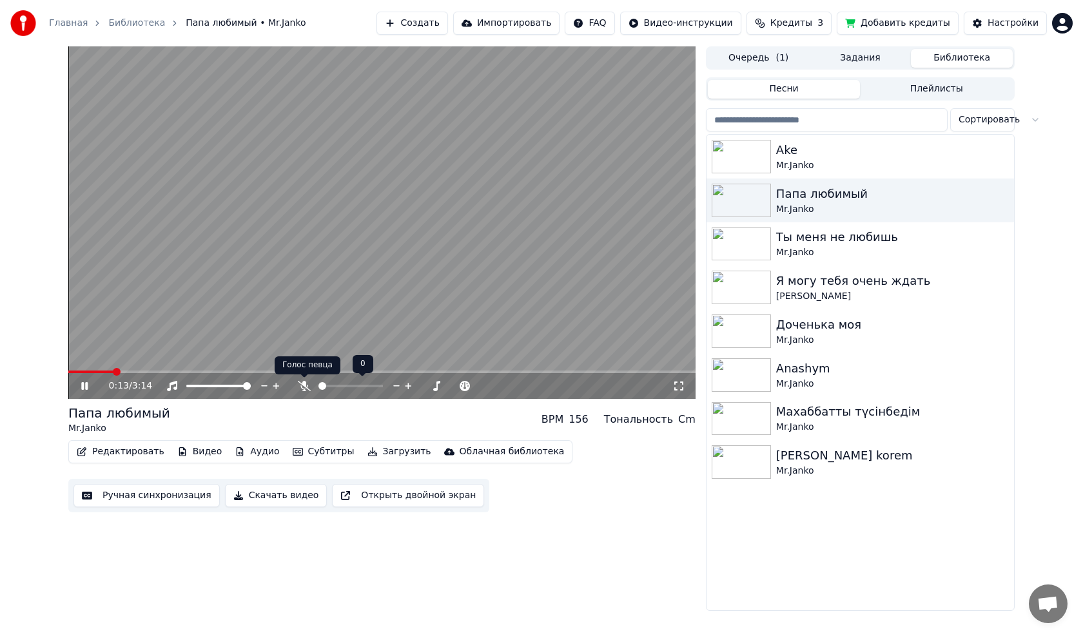
click at [304, 386] on icon at bounding box center [304, 386] width 13 height 10
click at [427, 171] on video at bounding box center [381, 222] width 627 height 352
click at [276, 497] on button "Скачать видео" at bounding box center [276, 495] width 102 height 23
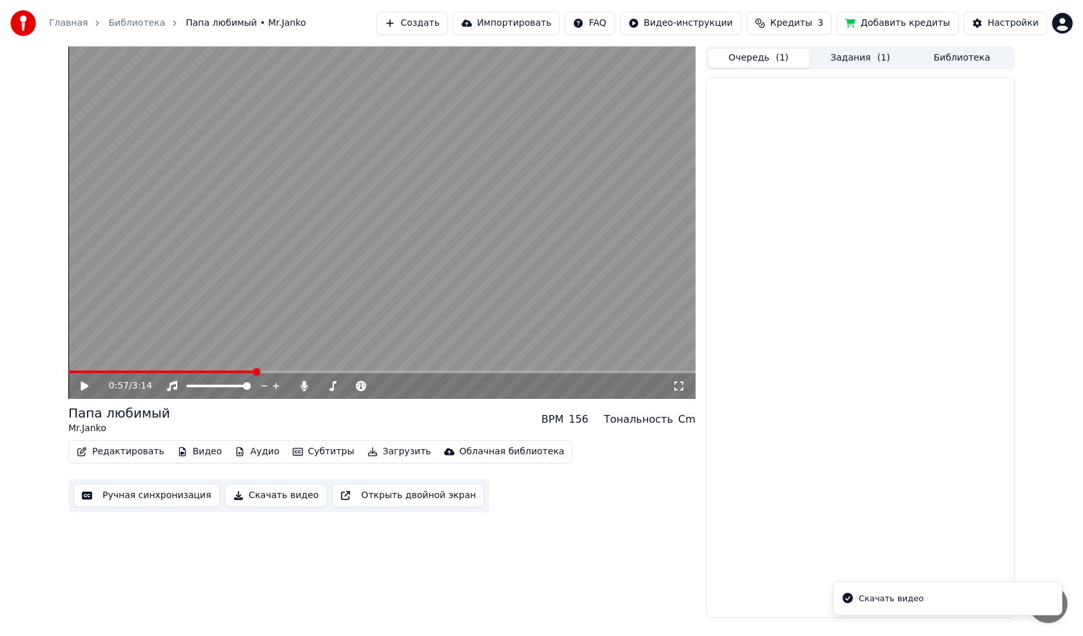
click at [758, 57] on button "Очередь ( 1 )" at bounding box center [758, 58] width 102 height 19
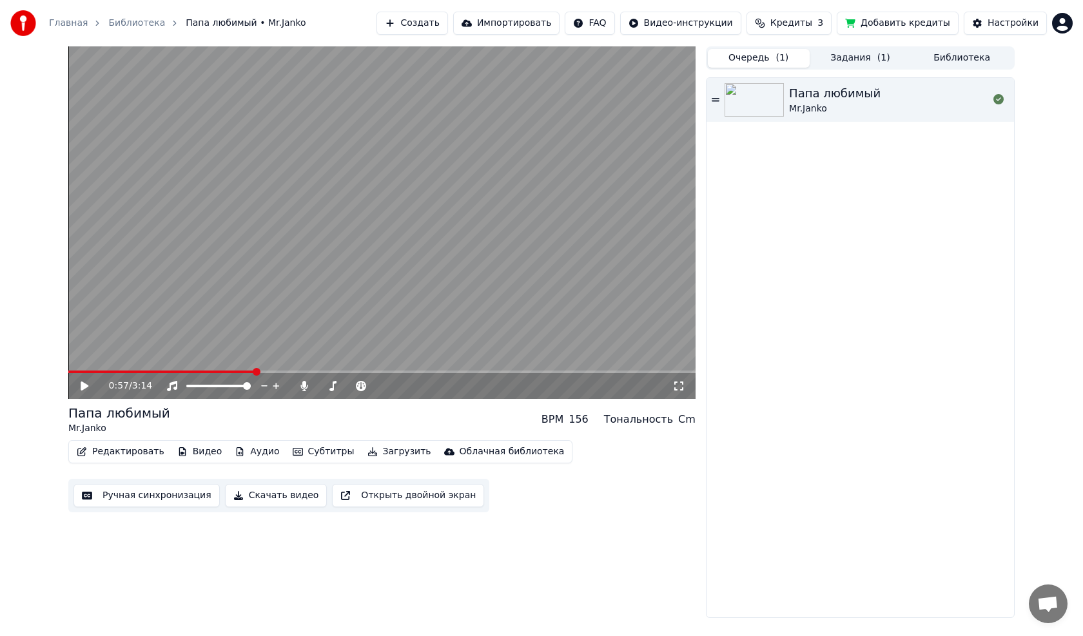
click at [953, 60] on button "Библиотека" at bounding box center [961, 58] width 102 height 19
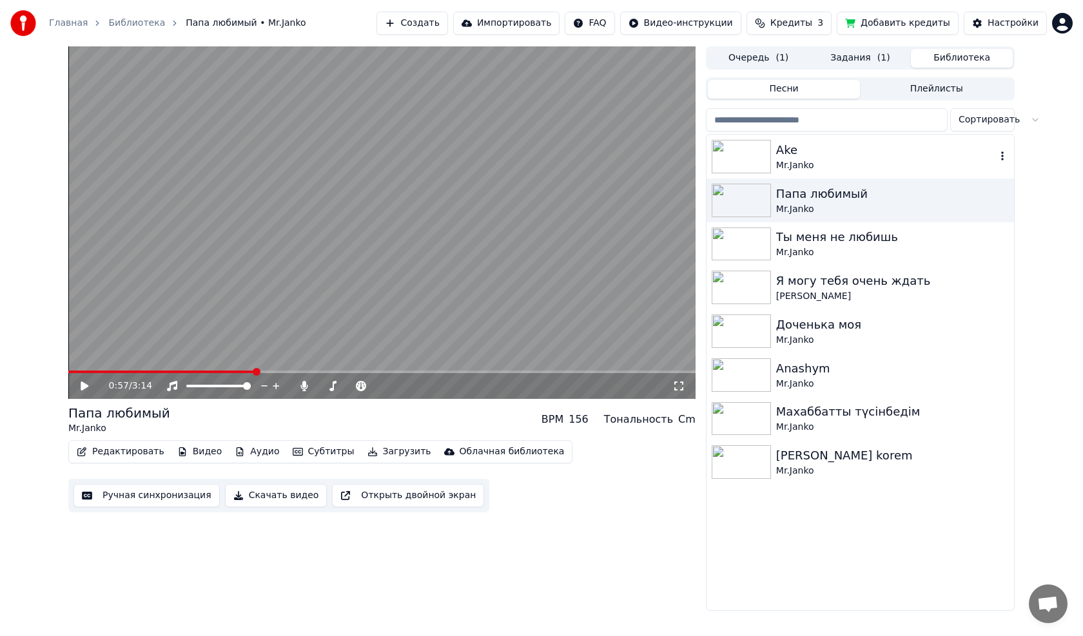
drag, startPoint x: 764, startPoint y: 153, endPoint x: 752, endPoint y: 153, distance: 11.6
click at [763, 153] on img at bounding box center [740, 157] width 59 height 34
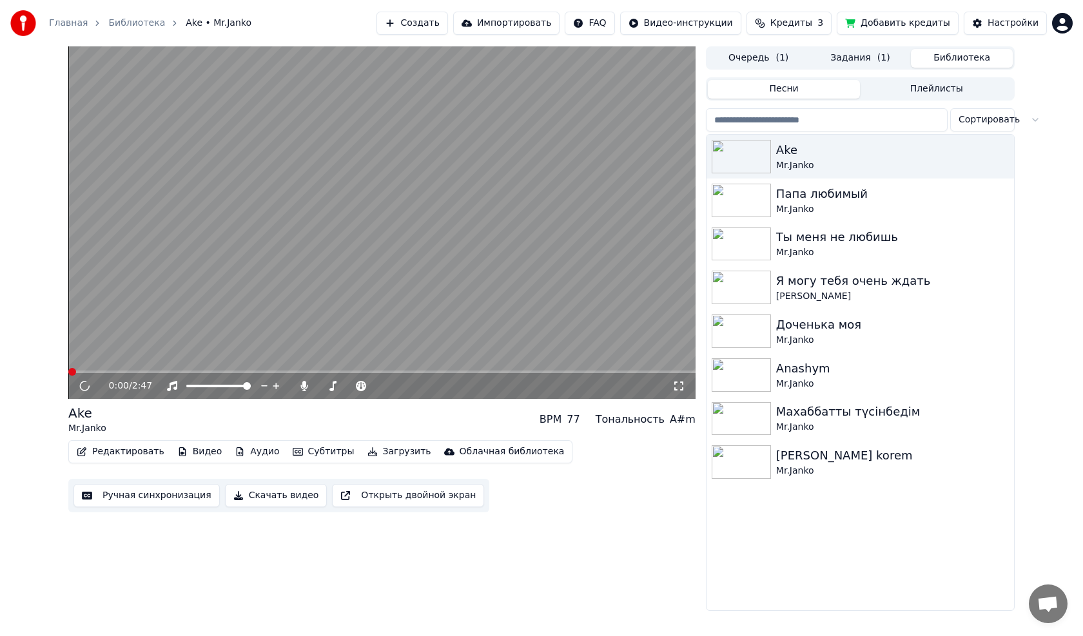
click at [267, 497] on button "Скачать видео" at bounding box center [276, 495] width 102 height 23
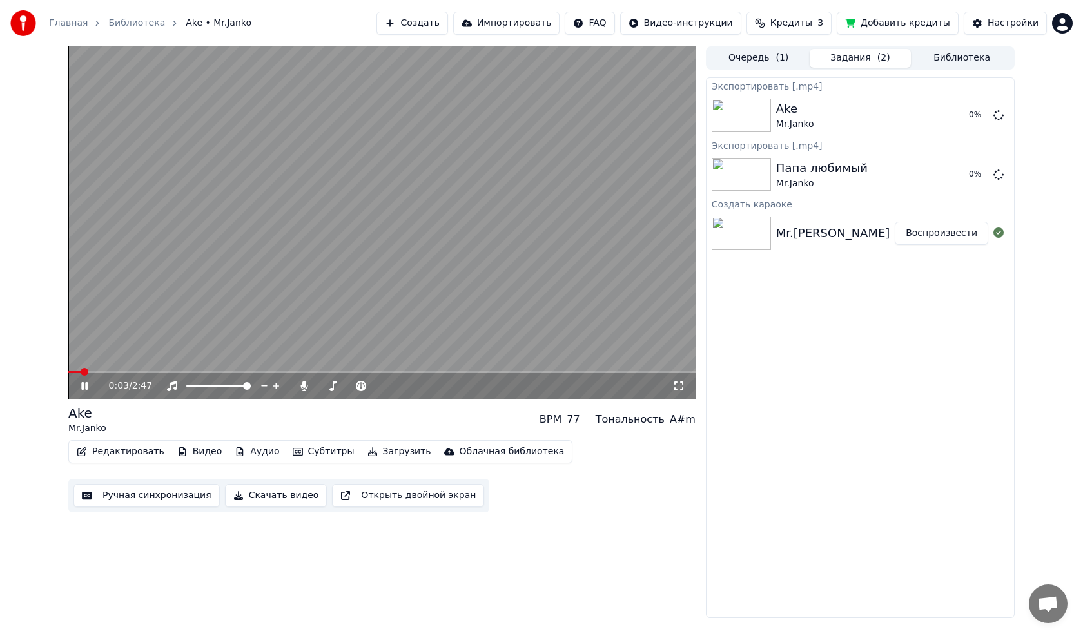
click at [88, 387] on icon at bounding box center [94, 386] width 30 height 10
click at [757, 52] on button "Очередь ( 1 )" at bounding box center [758, 58] width 102 height 19
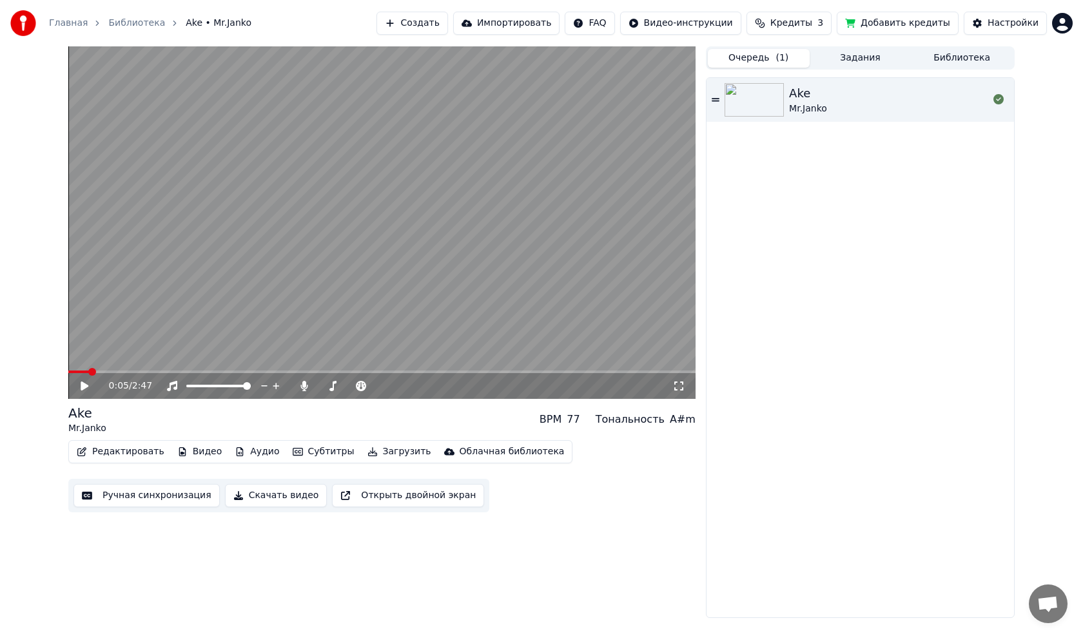
drag, startPoint x: 842, startPoint y: 56, endPoint x: 851, endPoint y: 56, distance: 9.0
click at [843, 56] on button "Задания" at bounding box center [860, 58] width 102 height 19
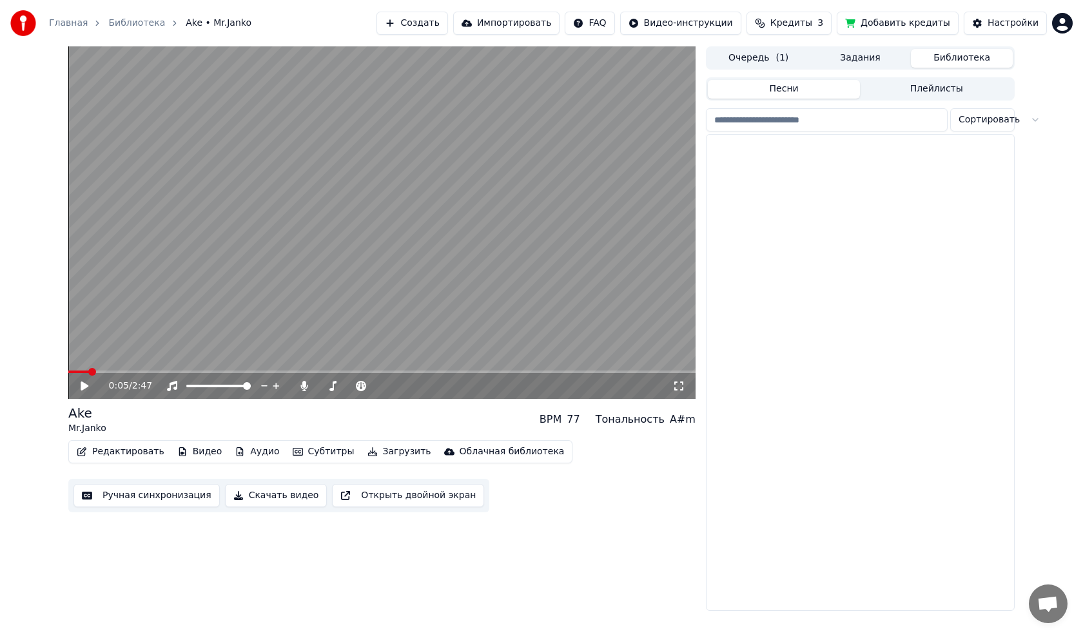
click at [944, 56] on button "Библиотека" at bounding box center [961, 58] width 102 height 19
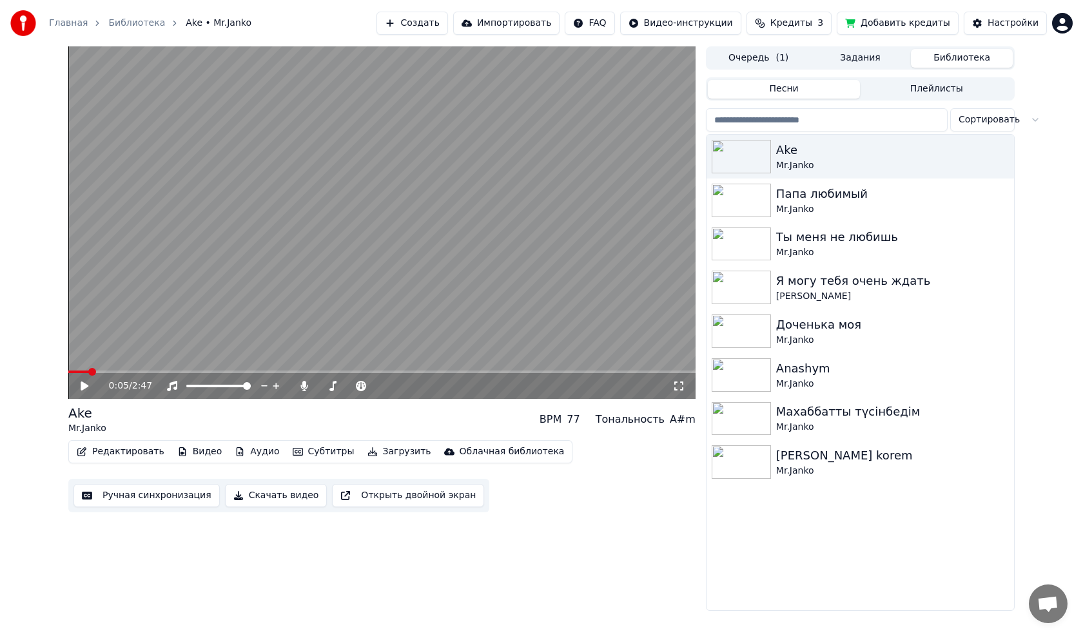
click at [847, 66] on button "Задания" at bounding box center [860, 58] width 102 height 19
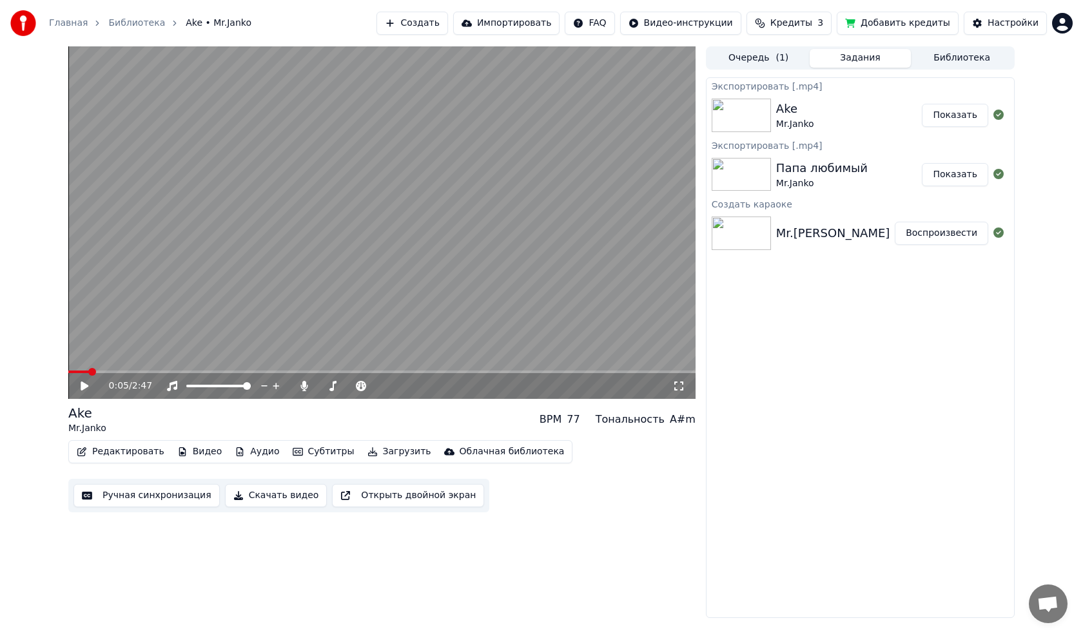
click at [767, 64] on button "Очередь ( 1 )" at bounding box center [758, 58] width 102 height 19
